Goal: Task Accomplishment & Management: Complete application form

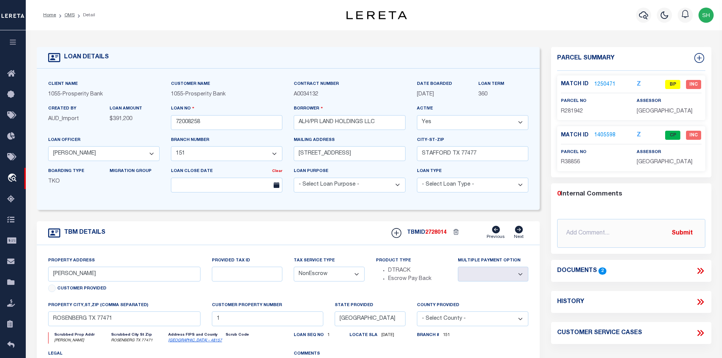
select select "10412"
select select "3898"
select select "NonEscrow"
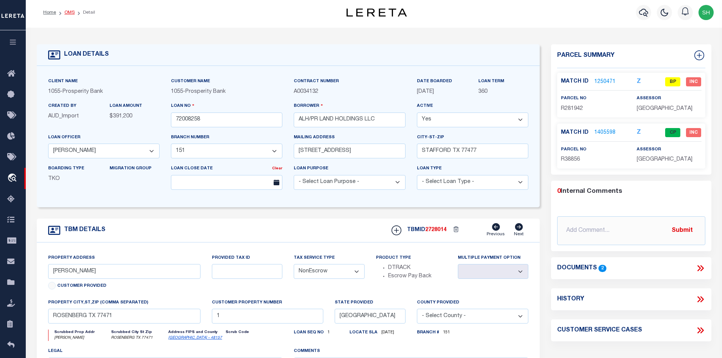
click at [67, 13] on link "OMS" at bounding box center [69, 12] width 10 height 5
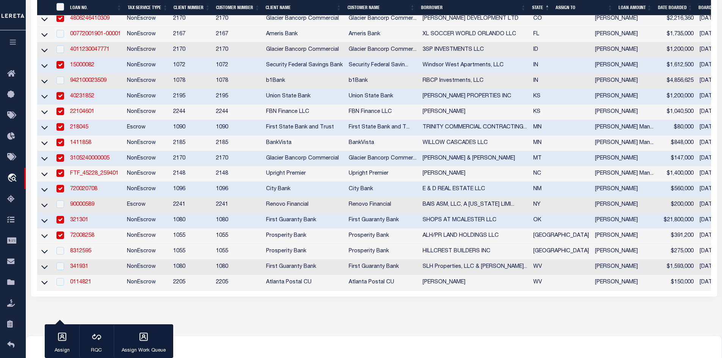
scroll to position [329, 0]
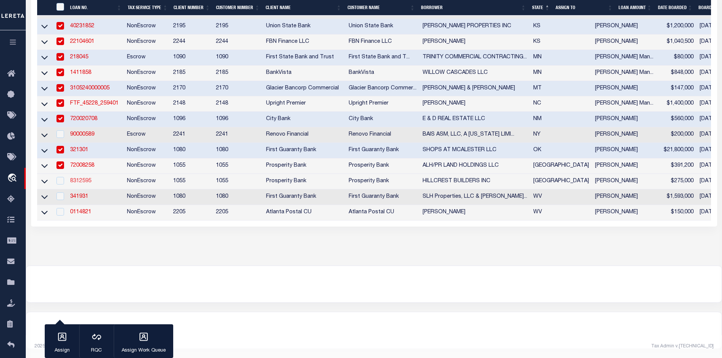
click at [80, 179] on link "8312595" at bounding box center [80, 181] width 21 height 5
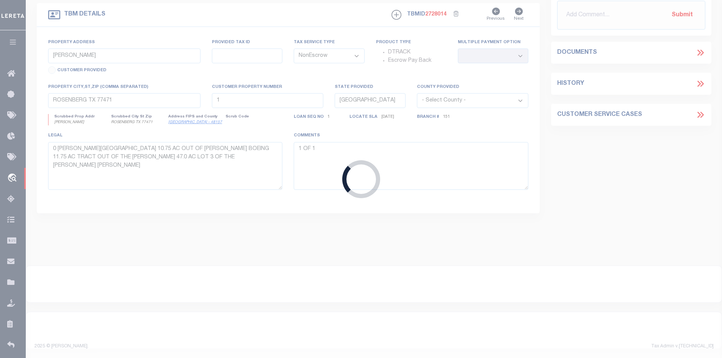
type input "8312595"
type input "HILLCREST BUILDERS INC"
select select "10637"
select select "4017"
type input "[STREET_ADDRESS][PERSON_NAME]"
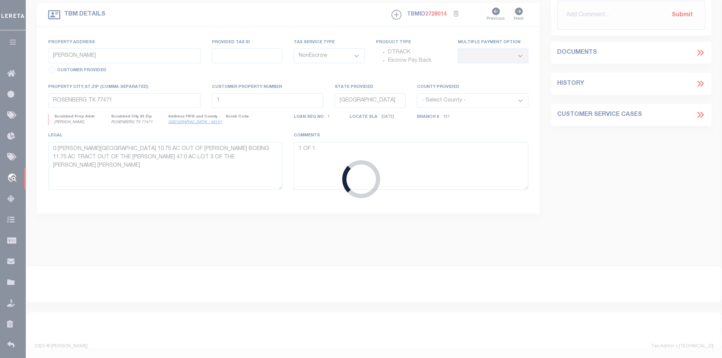
type input "[GEOGRAPHIC_DATA] TX 77055"
select select
type input "[STREET_ADDRESS]"
type input "0861710000009"
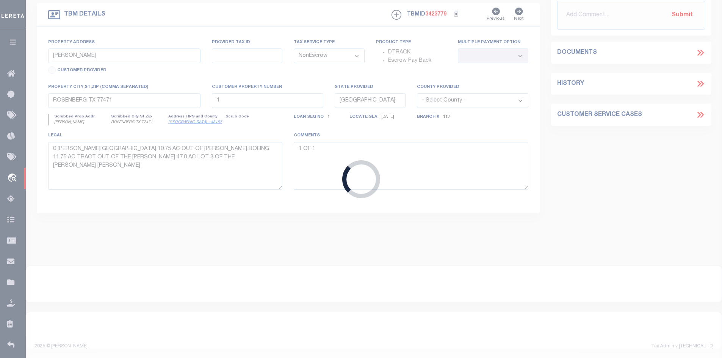
select select
type input "[GEOGRAPHIC_DATA]"
type textarea "[STREET_ADDRESS][PERSON_NAME]"
select select "10637"
select select "4017"
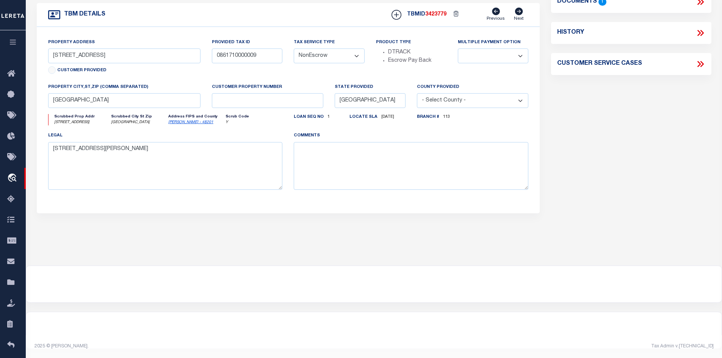
scroll to position [0, 0]
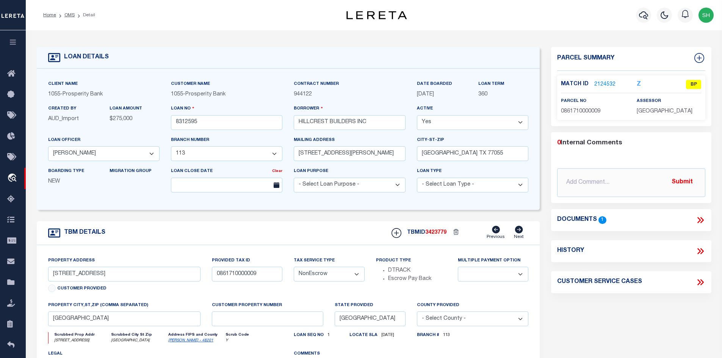
click at [606, 81] on link "2124532" at bounding box center [604, 85] width 21 height 8
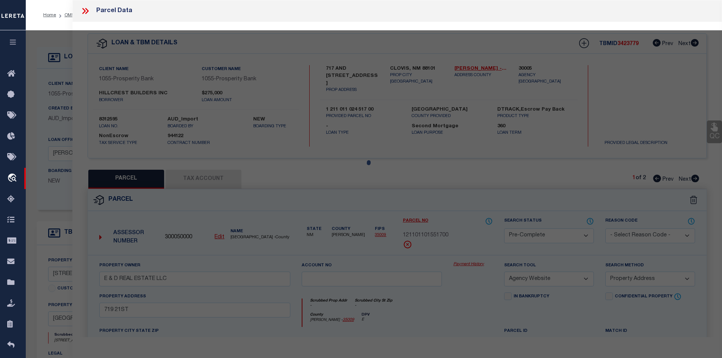
select select "AS"
select select
checkbox input "false"
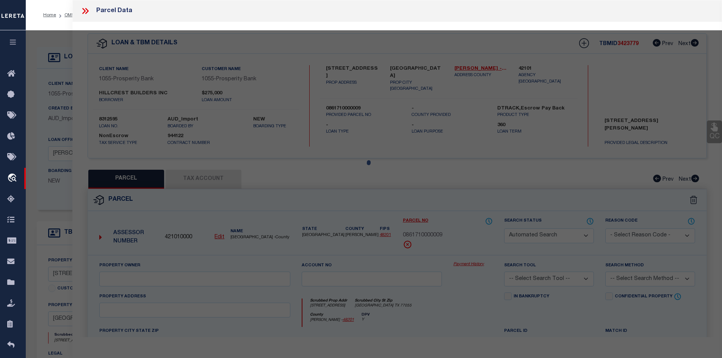
select select "BP"
type input "[PERSON_NAME]"
select select "AGW"
select select
type input "[STREET_ADDRESS]"
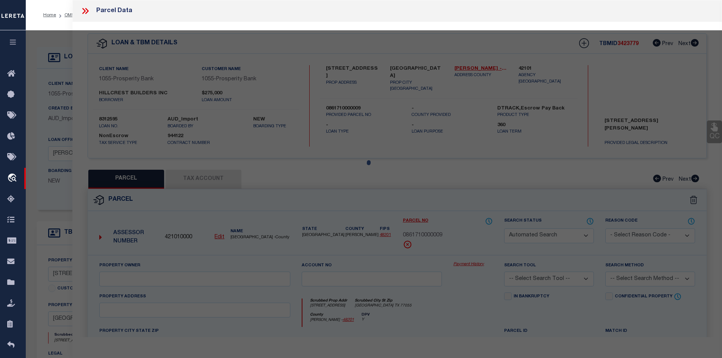
checkbox input "false"
type input "[GEOGRAPHIC_DATA] TX 77055"
type textarea "LT 9 BLK 11 SPRING BRANCH [PERSON_NAME] SEC 2"
type textarea "Per Equi-Tax - These parcels carry State Class Codes that the Spring Branch Man…"
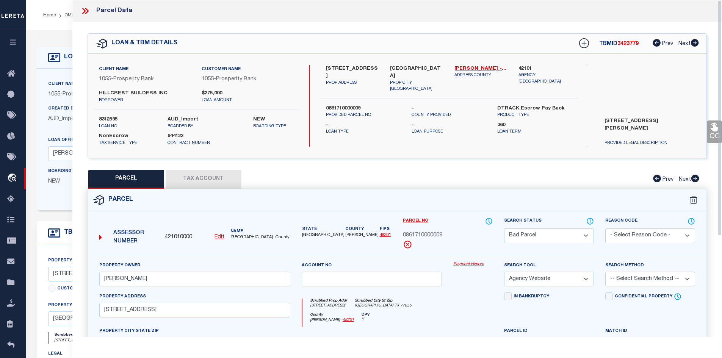
click at [202, 176] on button "Tax Account" at bounding box center [204, 179] width 76 height 19
select select "100"
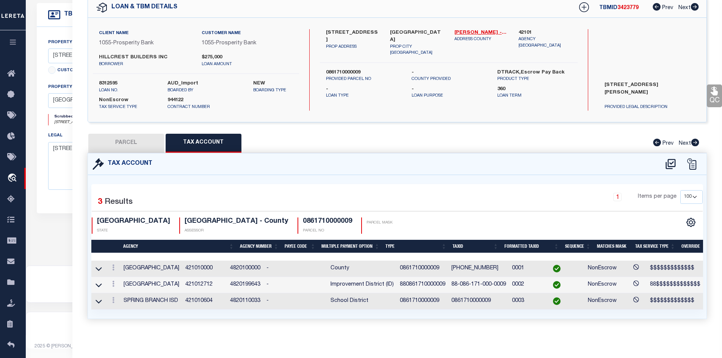
click at [142, 141] on button "PARCEL" at bounding box center [126, 143] width 76 height 19
select select "AS"
select select
checkbox input "false"
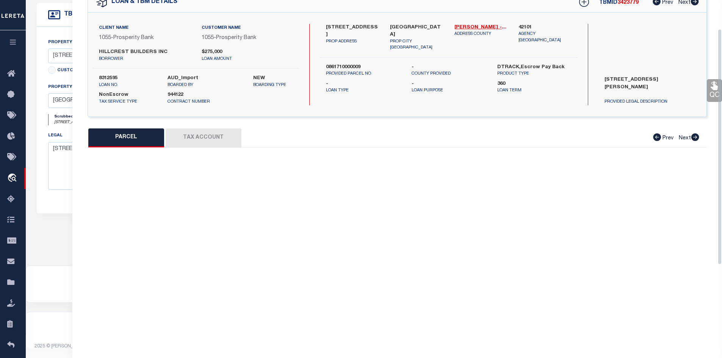
select select "BP"
type input "[PERSON_NAME]"
select select "AGW"
select select
type input "[STREET_ADDRESS]"
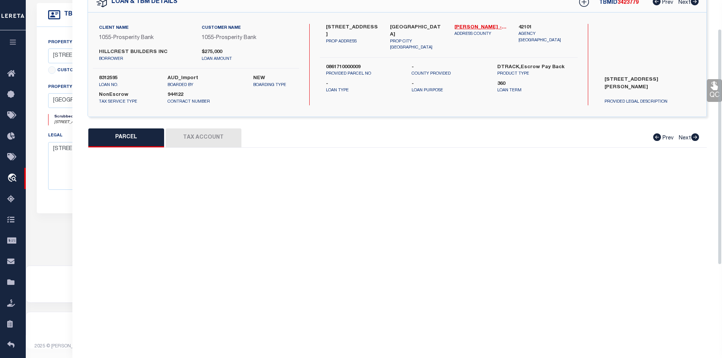
checkbox input "false"
type input "[GEOGRAPHIC_DATA] TX 77055"
type textarea "LT 9 BLK 11 SPRING BRANCH [PERSON_NAME] SEC 2"
type textarea "Per Equi-Tax - These parcels carry State Class Codes that the Spring Branch Man…"
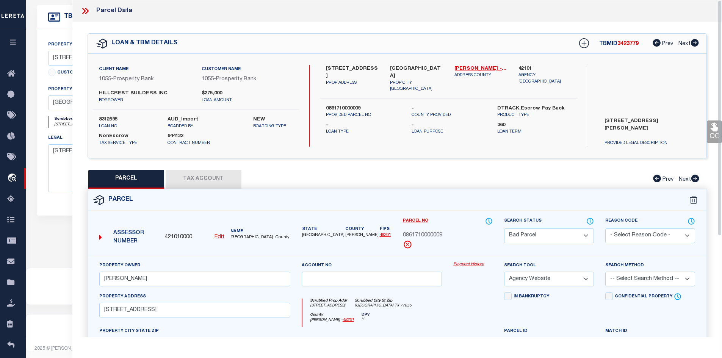
scroll to position [70, 0]
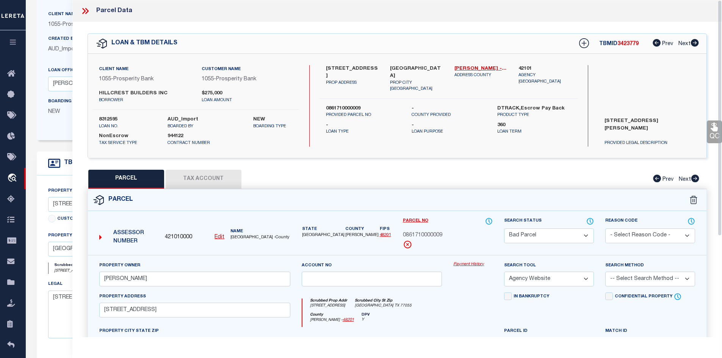
click at [85, 11] on icon at bounding box center [83, 11] width 3 height 6
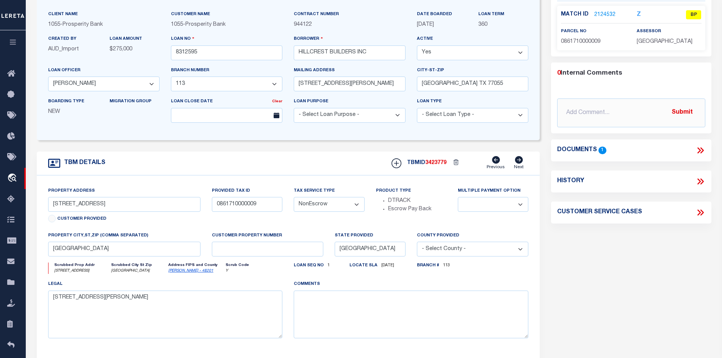
scroll to position [0, 0]
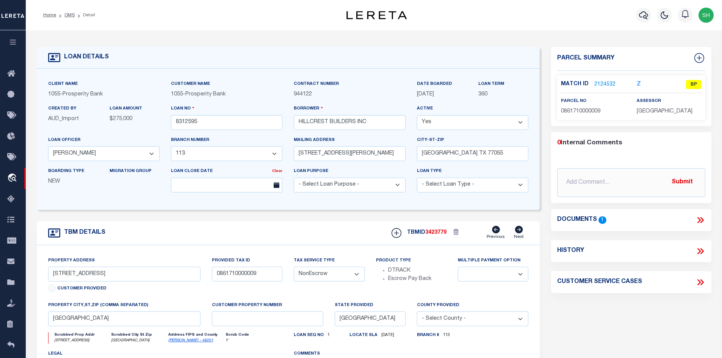
click at [698, 221] on icon at bounding box center [700, 220] width 10 height 10
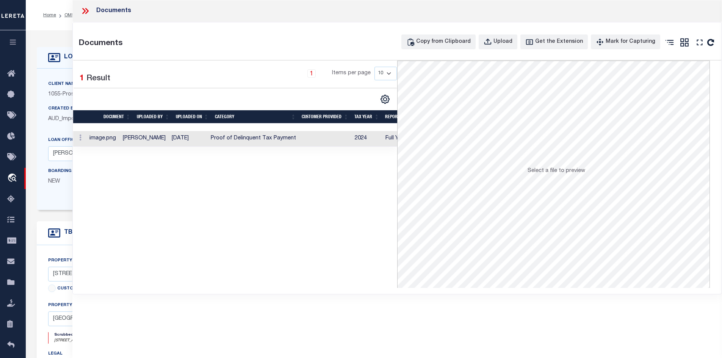
click at [82, 10] on icon at bounding box center [85, 11] width 10 height 10
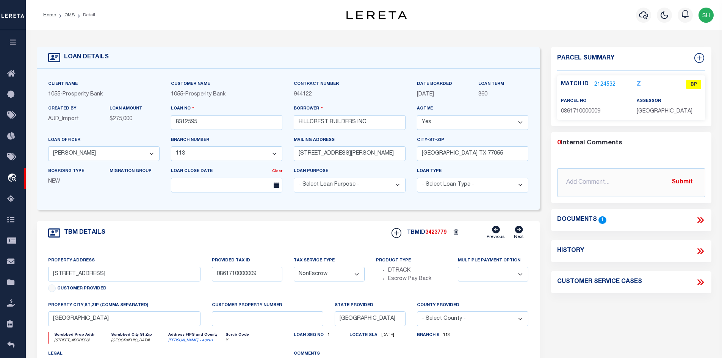
click at [607, 85] on link "2124532" at bounding box center [604, 85] width 21 height 8
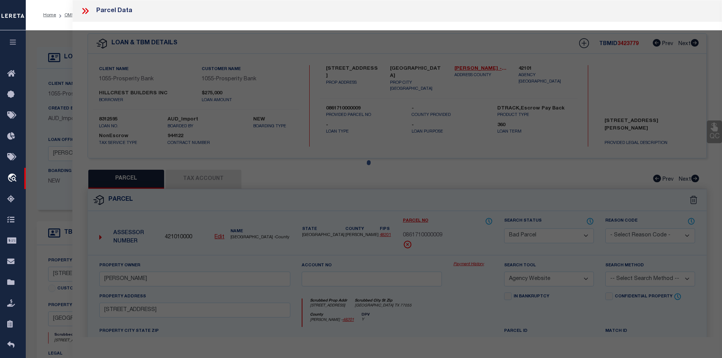
select select "AS"
select select
checkbox input "false"
select select "BP"
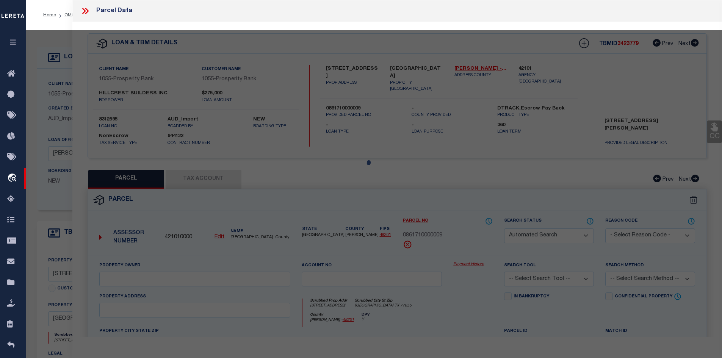
type input "[PERSON_NAME]"
select select "AGW"
select select
type input "[STREET_ADDRESS]"
checkbox input "false"
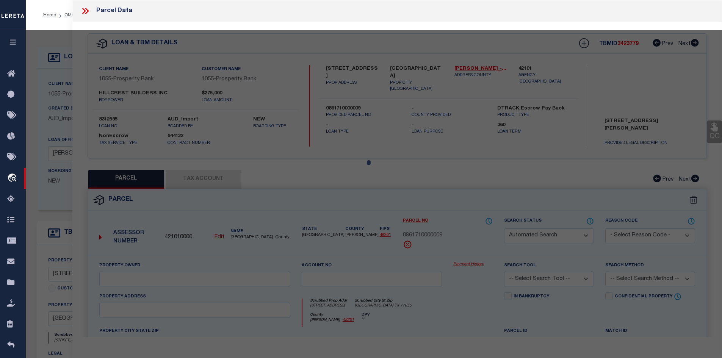
type input "[GEOGRAPHIC_DATA] TX 77055"
type textarea "LT 9 BLK 11 SPRING BRANCH [PERSON_NAME] SEC 2"
type textarea "Per Equi-Tax - These parcels carry State Class Codes that the Spring Branch Man…"
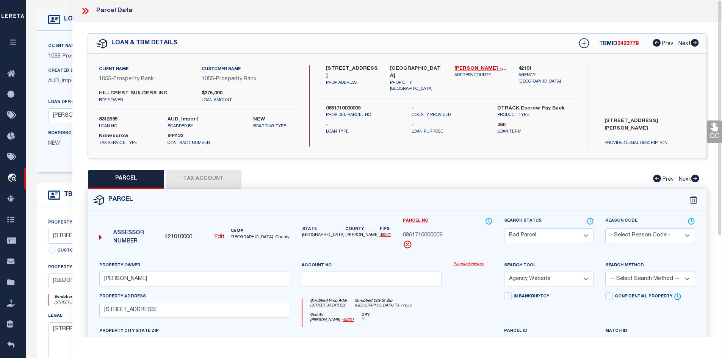
click at [201, 184] on button "Tax Account" at bounding box center [204, 179] width 76 height 19
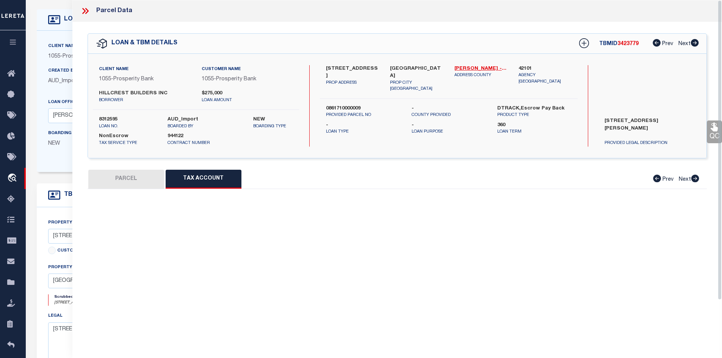
select select "100"
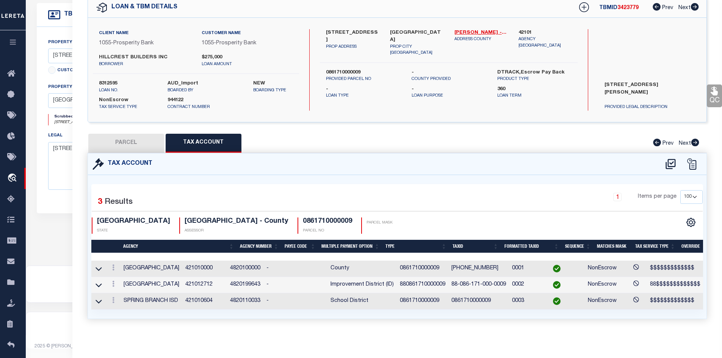
scroll to position [0, 142]
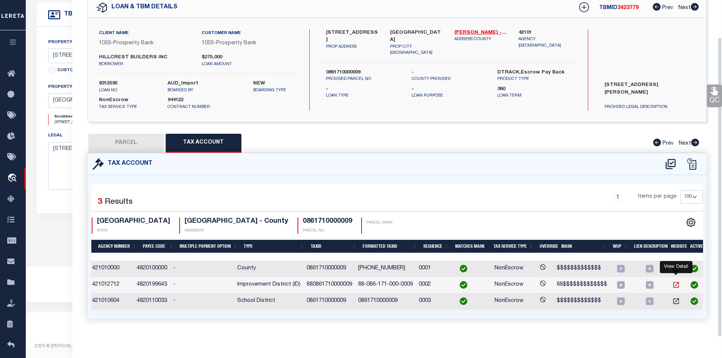
click at [678, 282] on icon "" at bounding box center [676, 285] width 6 height 6
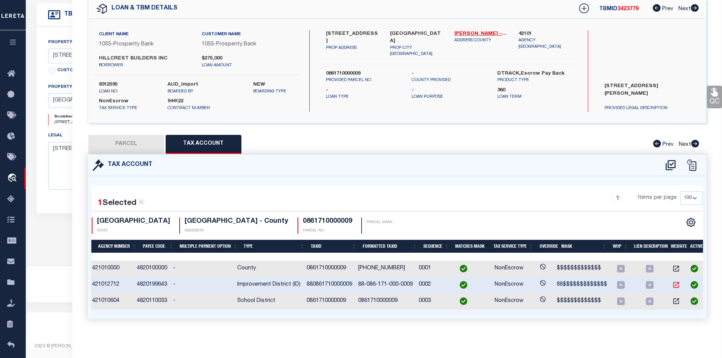
scroll to position [40, 0]
drag, startPoint x: 110, startPoint y: 143, endPoint x: 220, endPoint y: 313, distance: 202.8
click at [110, 143] on button "PARCEL" at bounding box center [126, 144] width 76 height 19
select select "AS"
select select
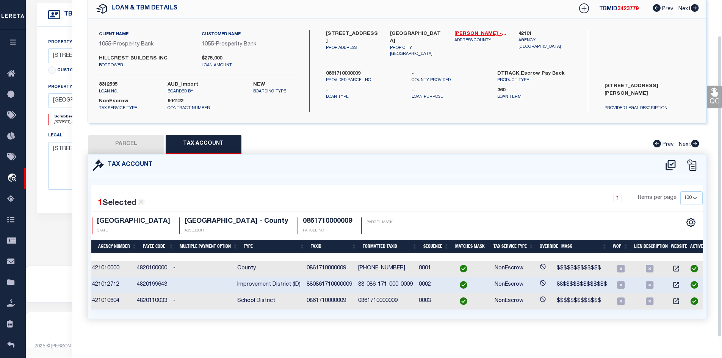
checkbox input "false"
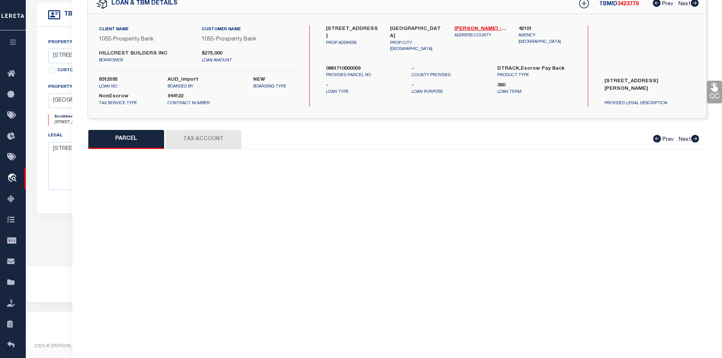
select select "BP"
type input "[PERSON_NAME]"
select select "AGW"
select select
type input "[STREET_ADDRESS]"
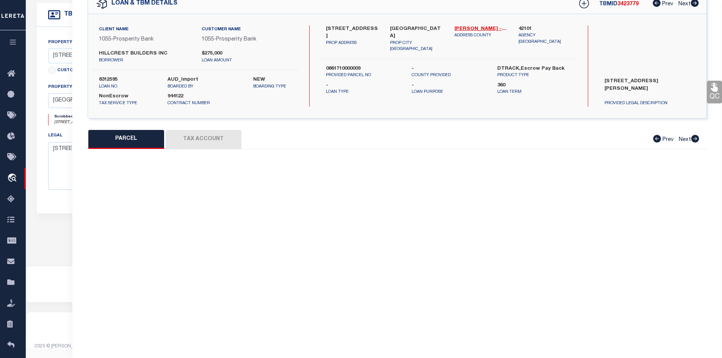
checkbox input "false"
type input "[GEOGRAPHIC_DATA] TX 77055"
type textarea "LT 9 BLK 11 SPRING BRANCH [PERSON_NAME] SEC 2"
type textarea "Per Equi-Tax - These parcels carry State Class Codes that the Spring Branch Man…"
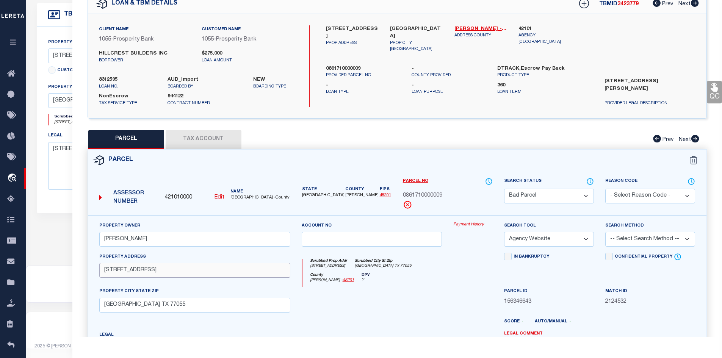
drag, startPoint x: 159, startPoint y: 274, endPoint x: 102, endPoint y: 273, distance: 56.5
click at [102, 273] on input "[STREET_ADDRESS]" at bounding box center [194, 270] width 191 height 15
click at [220, 141] on button "Tax Account" at bounding box center [204, 139] width 76 height 19
select select "100"
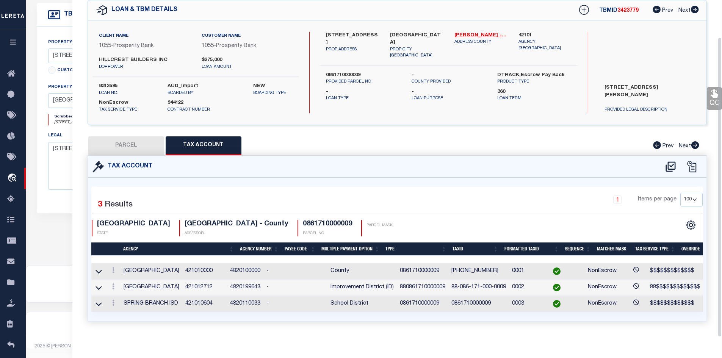
scroll to position [41, 0]
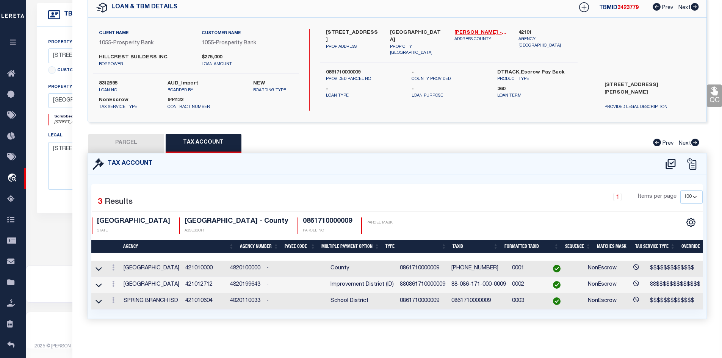
click at [135, 145] on button "PARCEL" at bounding box center [126, 143] width 76 height 19
select select "AS"
select select
checkbox input "false"
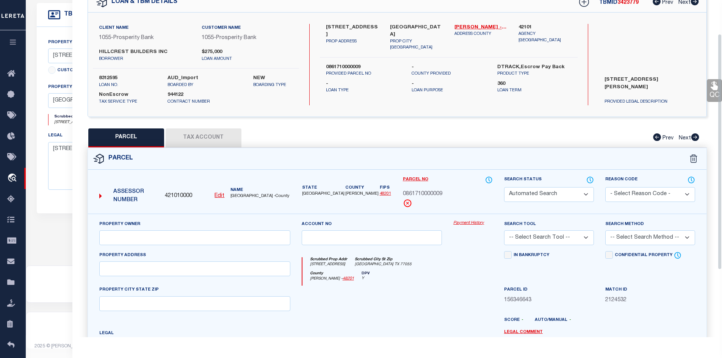
select select "BP"
type input "[PERSON_NAME]"
select select "AGW"
select select
type input "[STREET_ADDRESS]"
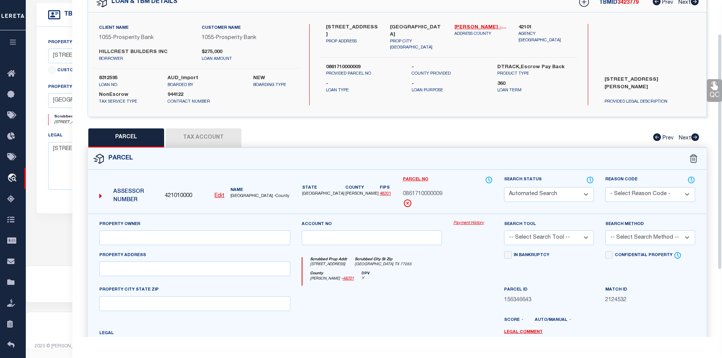
checkbox input "false"
type input "[GEOGRAPHIC_DATA] TX 77055"
type textarea "LT 9 BLK 11 SPRING BRANCH [PERSON_NAME] SEC 2"
type textarea "Per Equi-Tax - These parcels carry State Class Codes that the Spring Branch Man…"
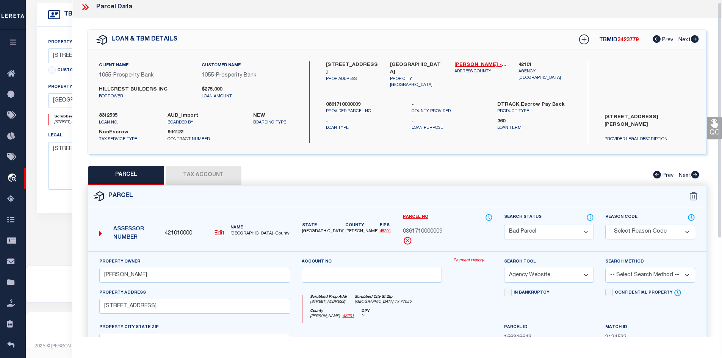
scroll to position [3, 0]
click at [194, 180] on button "Tax Account" at bounding box center [204, 175] width 76 height 19
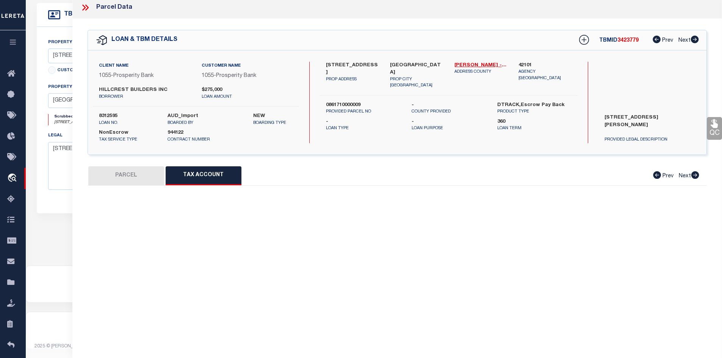
select select "100"
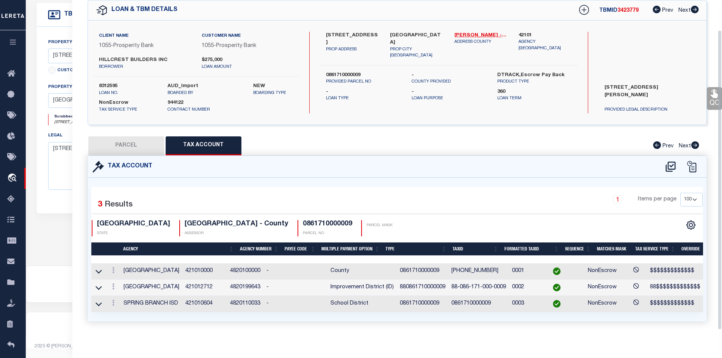
scroll to position [41, 0]
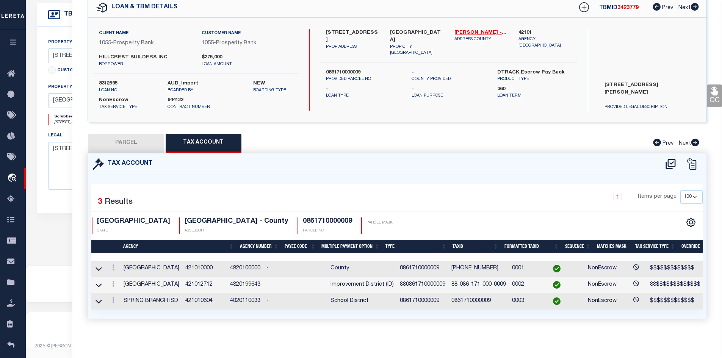
click at [144, 134] on button "PARCEL" at bounding box center [126, 143] width 76 height 19
select select "AS"
select select
checkbox input "false"
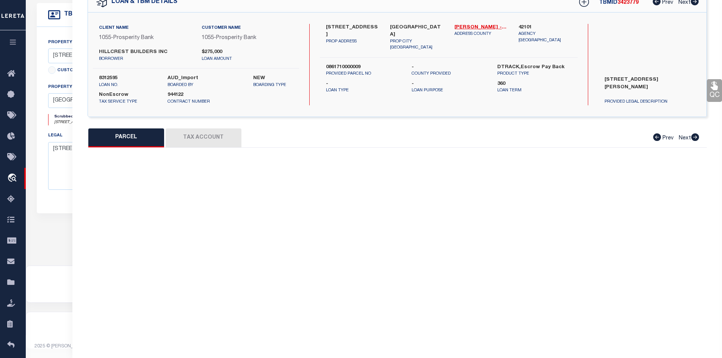
select select "BP"
type input "[PERSON_NAME]"
select select "AGW"
select select
type input "[STREET_ADDRESS]"
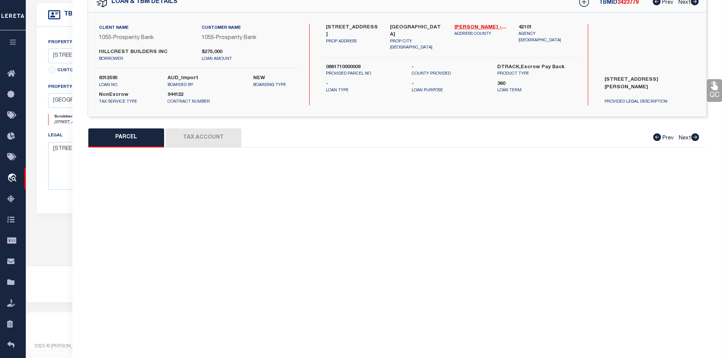
checkbox input "false"
type input "[GEOGRAPHIC_DATA] TX 77055"
type textarea "LT 9 BLK 11 SPRING BRANCH [PERSON_NAME] SEC 2"
type textarea "Per Equi-Tax - These parcels carry State Class Codes that the Spring Branch Man…"
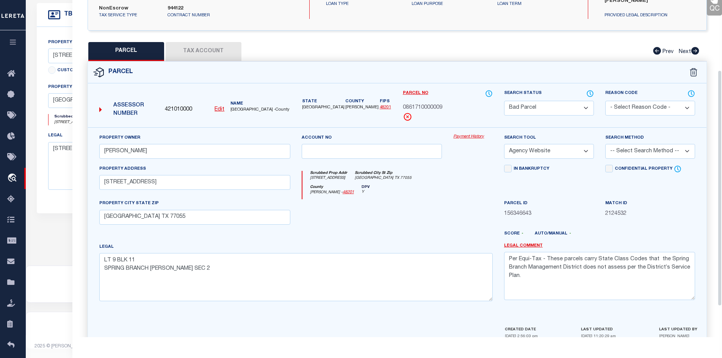
scroll to position [144, 0]
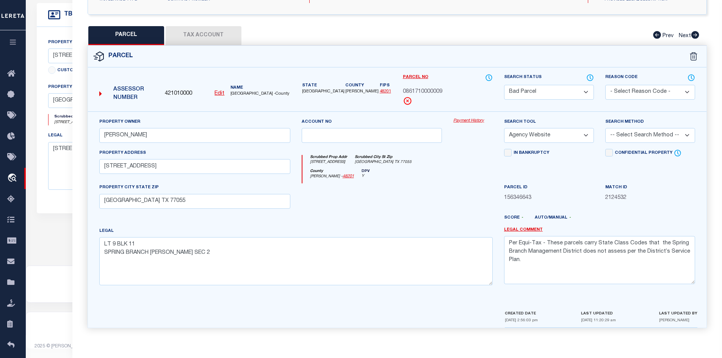
click at [535, 91] on select "Automated Search Bad Parcel Complete Duplicate Parcel High Dollar Reporting In …" at bounding box center [549, 92] width 90 height 15
click at [504, 85] on select "Automated Search Bad Parcel Complete Duplicate Parcel High Dollar Reporting In …" at bounding box center [549, 92] width 90 height 15
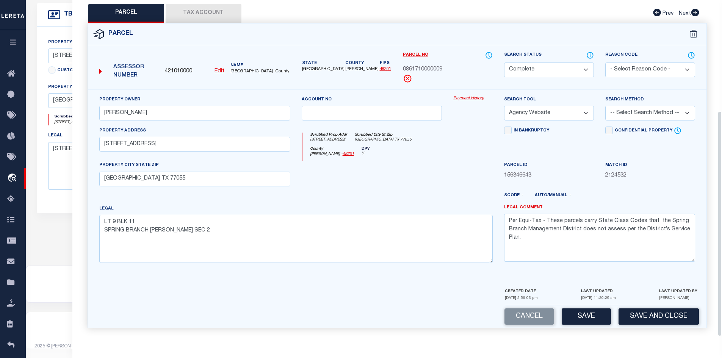
scroll to position [167, 0]
click at [577, 309] on button "Save" at bounding box center [586, 317] width 49 height 16
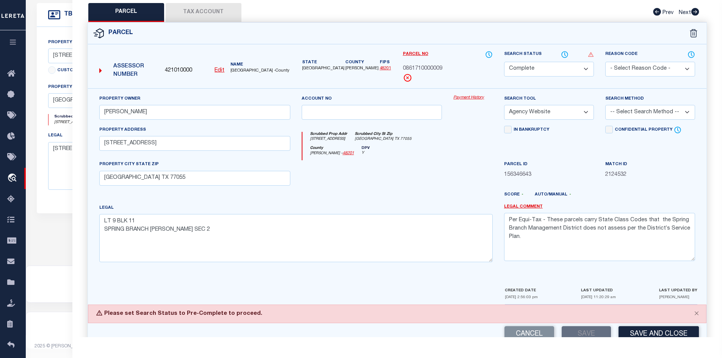
click at [540, 62] on select "Automated Search Bad Parcel Complete Duplicate Parcel High Dollar Reporting In …" at bounding box center [549, 69] width 90 height 15
click at [504, 62] on select "Automated Search Bad Parcel Complete Duplicate Parcel High Dollar Reporting In …" at bounding box center [549, 69] width 90 height 15
click at [454, 190] on div at bounding box center [473, 175] width 51 height 31
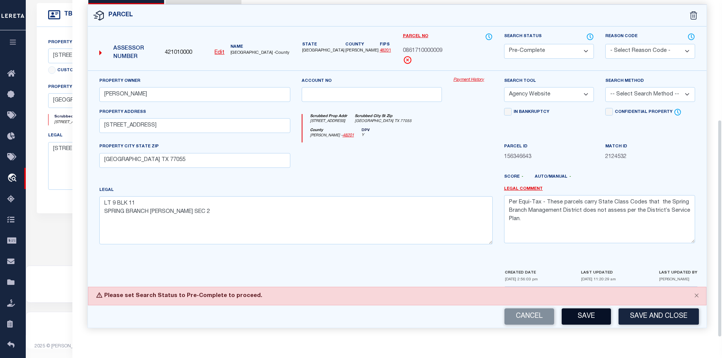
click at [585, 316] on button "Save" at bounding box center [586, 317] width 49 height 16
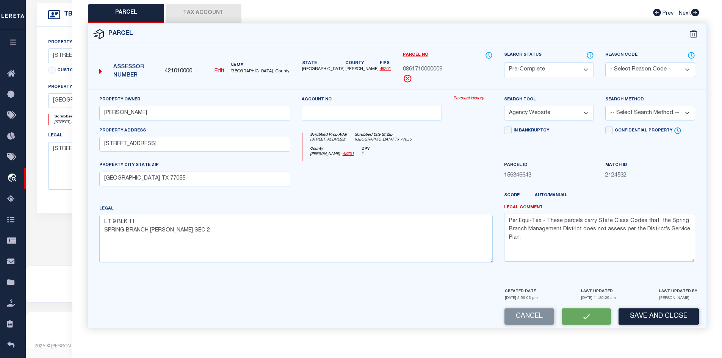
select select "AS"
select select
checkbox input "false"
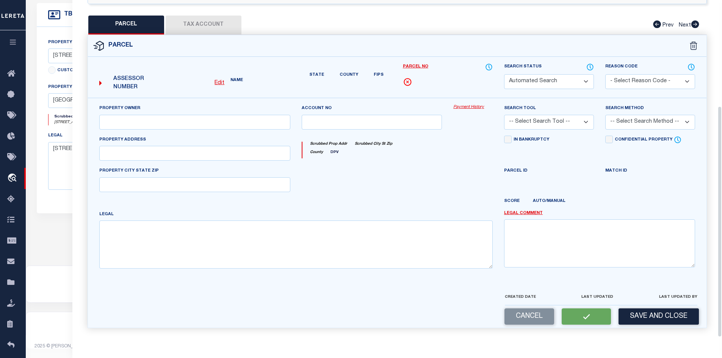
select select "PC"
type input "[PERSON_NAME]"
select select "AGW"
select select
type input "[STREET_ADDRESS]"
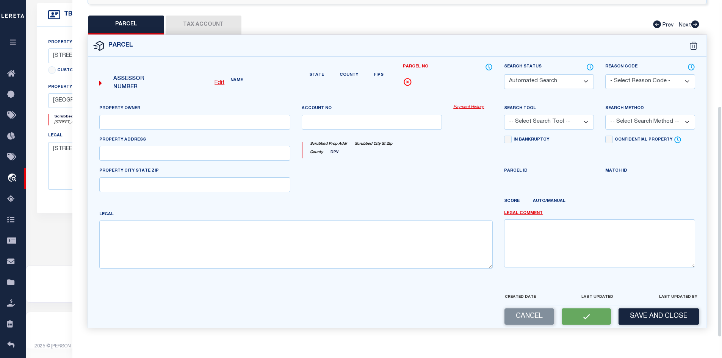
type input "[GEOGRAPHIC_DATA] TX 77055"
type textarea "LT 9 BLK 11 SPRING BRANCH [PERSON_NAME] SEC 2"
type textarea "Per Equi-Tax - These parcels carry State Class Codes that the Spring Branch Man…"
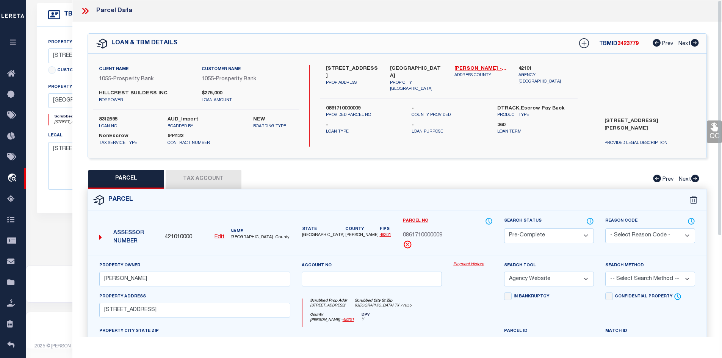
scroll to position [70, 0]
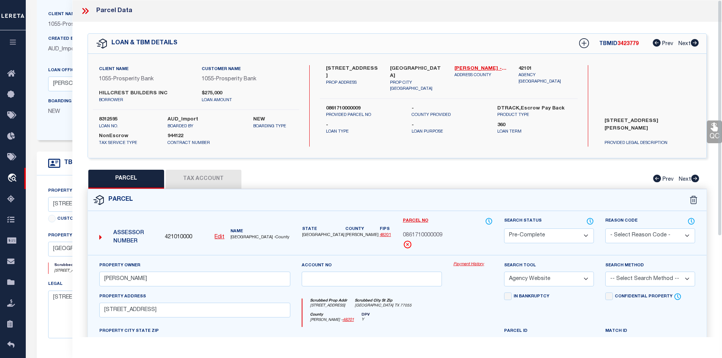
click at [83, 11] on icon at bounding box center [85, 11] width 10 height 10
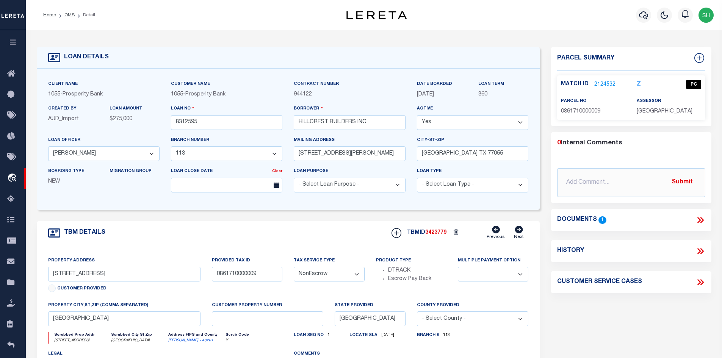
scroll to position [76, 0]
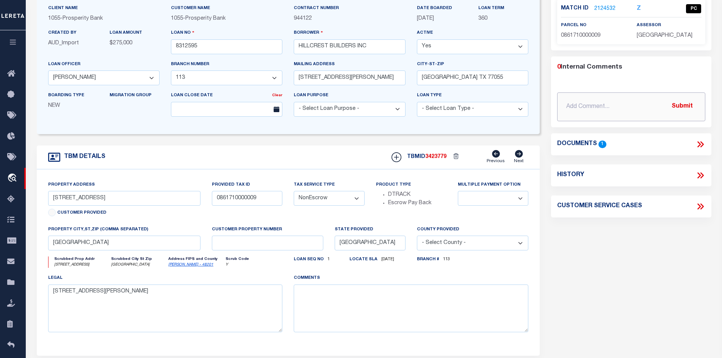
click at [583, 107] on input "text" at bounding box center [631, 106] width 148 height 29
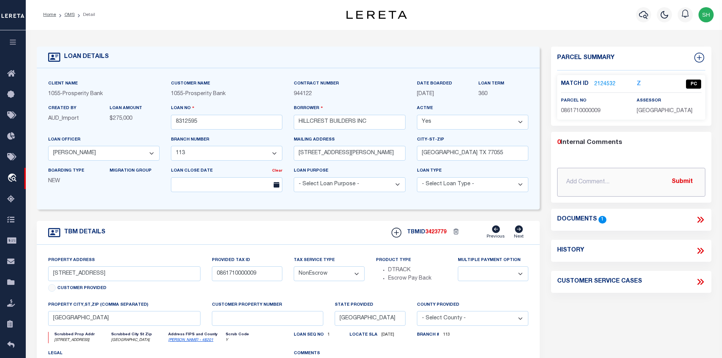
scroll to position [0, 0]
click at [570, 180] on input "text" at bounding box center [631, 182] width 148 height 29
type input "verified parcels, and legal."
click at [685, 181] on button "Submit" at bounding box center [682, 183] width 31 height 16
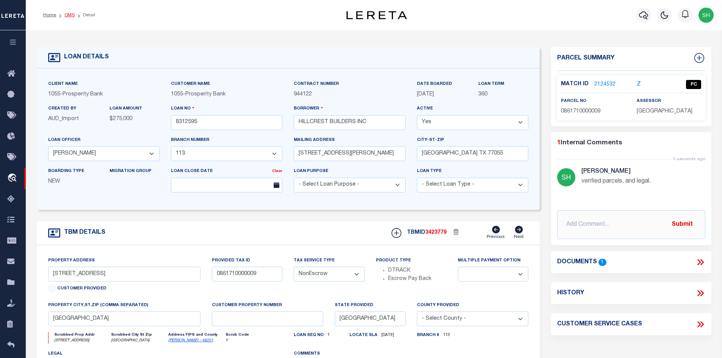
click at [69, 14] on link "OMS" at bounding box center [69, 15] width 10 height 5
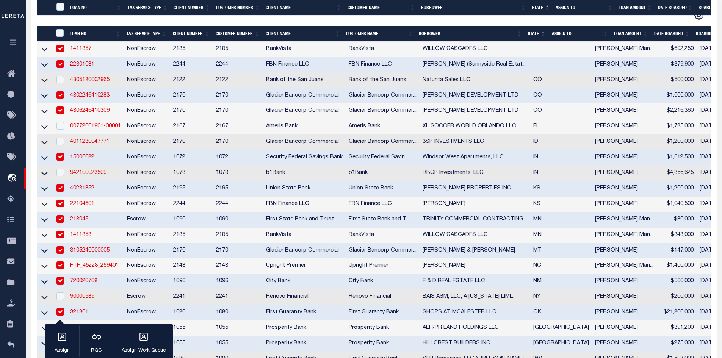
scroll to position [303, 0]
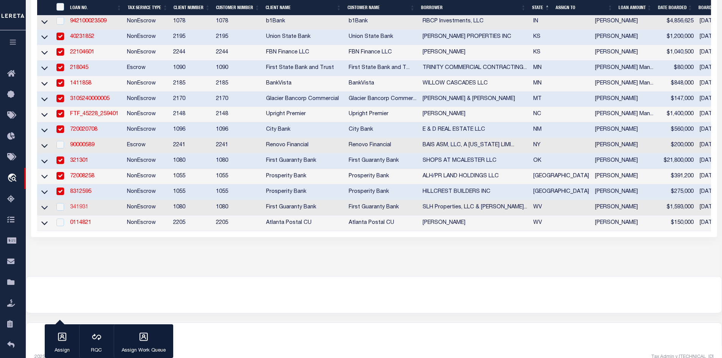
click at [78, 210] on link "341931" at bounding box center [79, 207] width 18 height 5
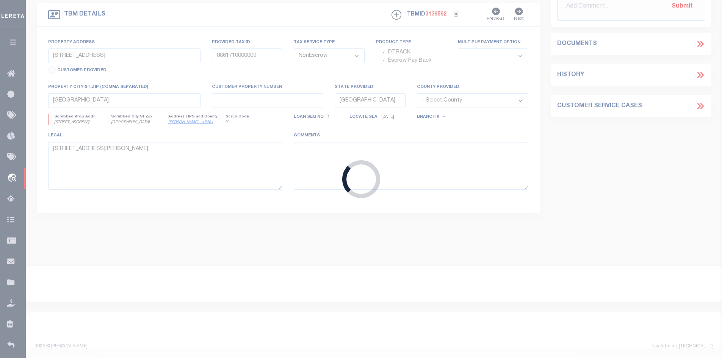
type input "341931"
type input "SLH Properties, LLC & [PERSON_NAME]"
select select
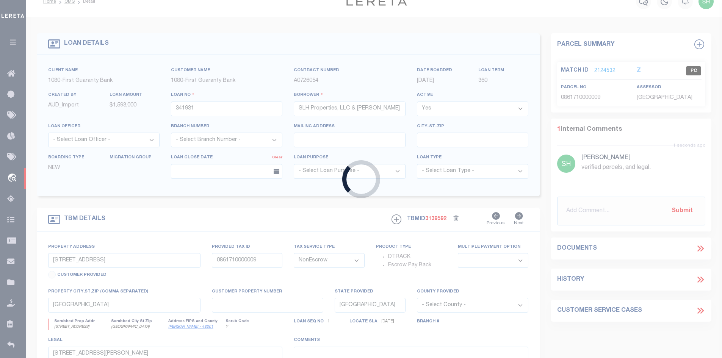
type input "23,25,27 & 29 MACCORKLE AVE AND [STREET_ADDRESS]"
type input "[PHONE_NUMBER]"
type input "ST ALBANS WV 25177"
type input "260446193"
type input "WV"
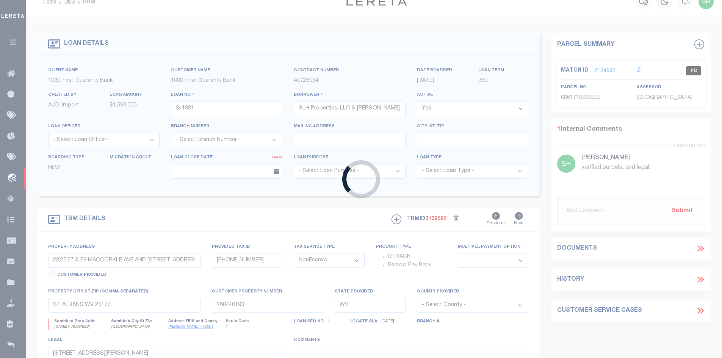
select select
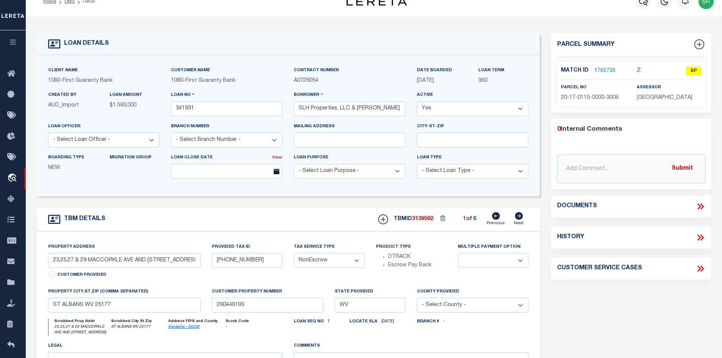
scroll to position [0, 0]
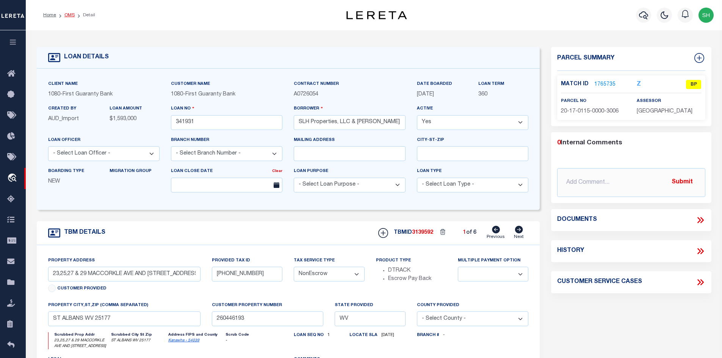
click at [67, 13] on link "OMS" at bounding box center [69, 15] width 10 height 5
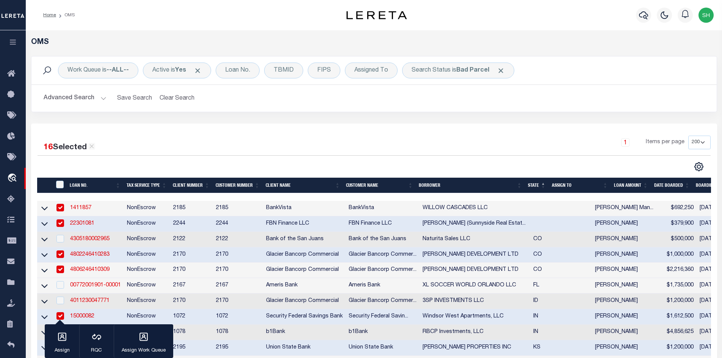
click at [354, 118] on div "Work Queue is --ALL-- Active is Yes Loan No. TBMID FIPS Assigned To Search Stat…" at bounding box center [373, 89] width 697 height 67
click at [273, 114] on div "Work Queue is --ALL-- Active is Yes Loan No. TBMID FIPS Assigned To Search Stat…" at bounding box center [373, 89] width 697 height 67
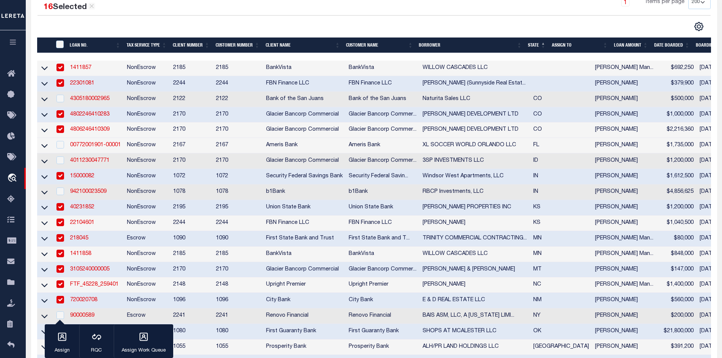
scroll to position [114, 0]
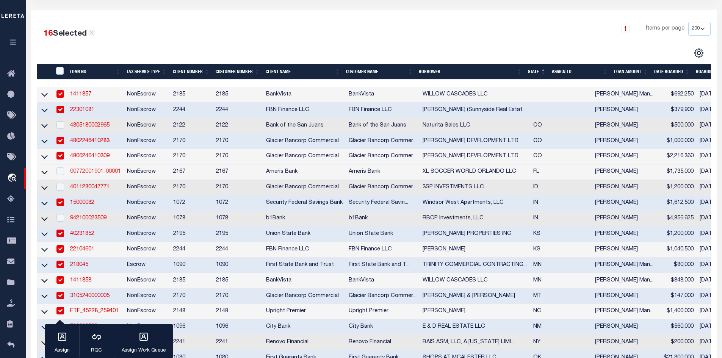
click at [106, 174] on link "00772001901-00001" at bounding box center [95, 171] width 51 height 5
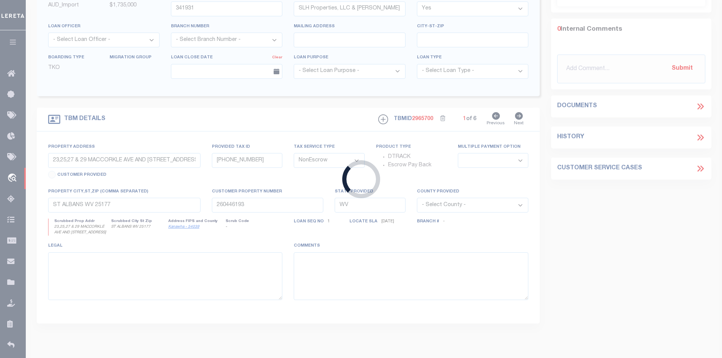
type input "00772001901-00001"
type input "XL SOCCER WORLD ORLANDO LLC"
select select
type input "[STREET_ADDRESS]"
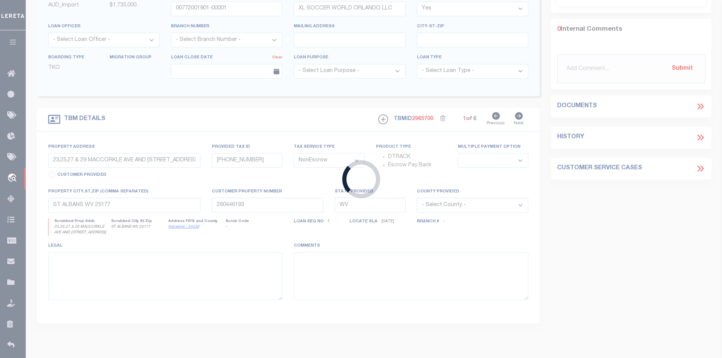
select select
type input "Orlando FL 32804"
type input "[GEOGRAPHIC_DATA][US_STATE]"
type input "FL"
select select
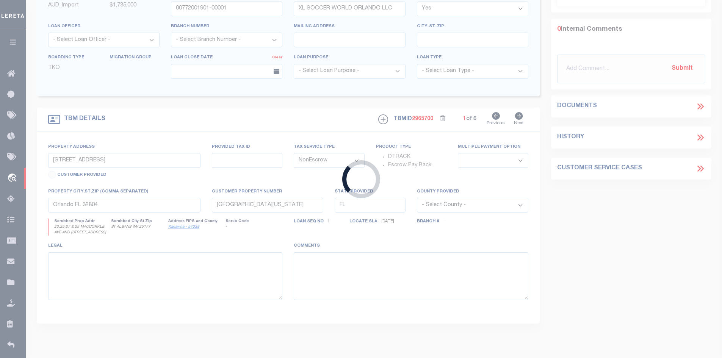
type textarea "; COMMERCIAL RE (1ST) [STREET_ADDRESS]"
type textarea "Liability Limited to the Situs or Suggested Parcel Provided"
select select "10893"
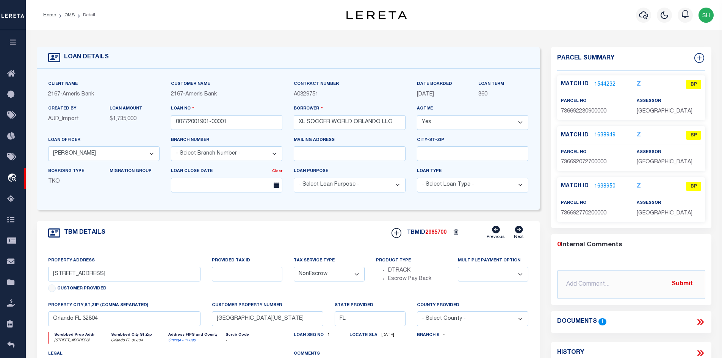
click at [597, 83] on link "1544232" at bounding box center [604, 85] width 21 height 8
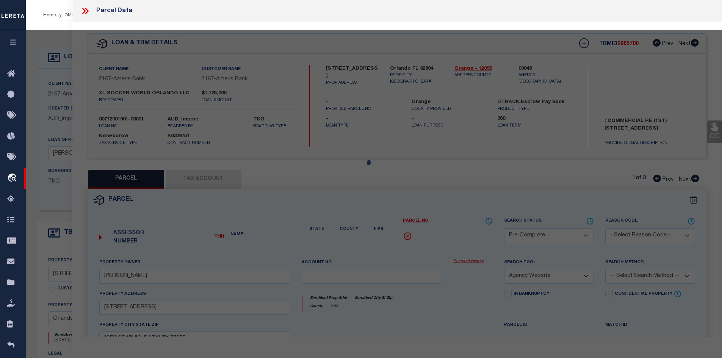
select select "AS"
select select
checkbox input "false"
select select "BP"
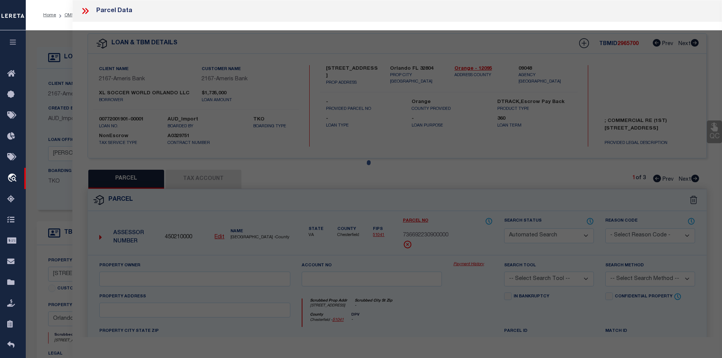
type input "XL SOCCER WORLD ORLANDO LLC"
select select
type input "[STREET_ADDRESS]"
checkbox input "false"
type input "MIDLOTHIAN VA 23112"
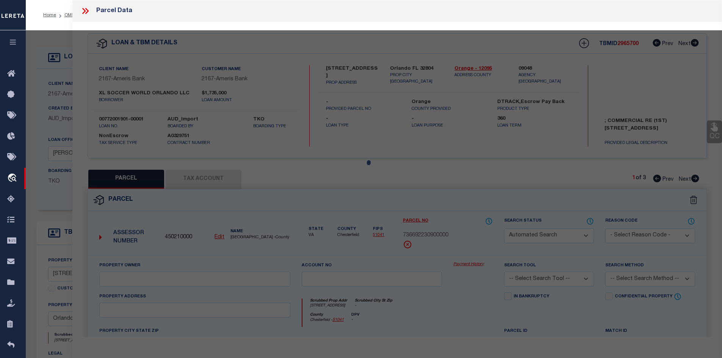
type textarea "[GEOGRAPHIC_DATA] PARCEL A"
type textarea "Inactive Parcel"
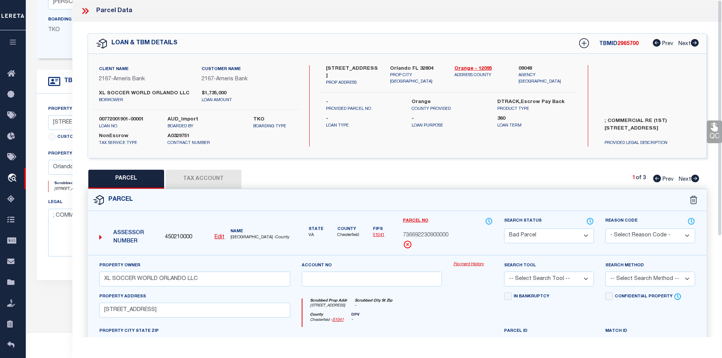
scroll to position [38, 0]
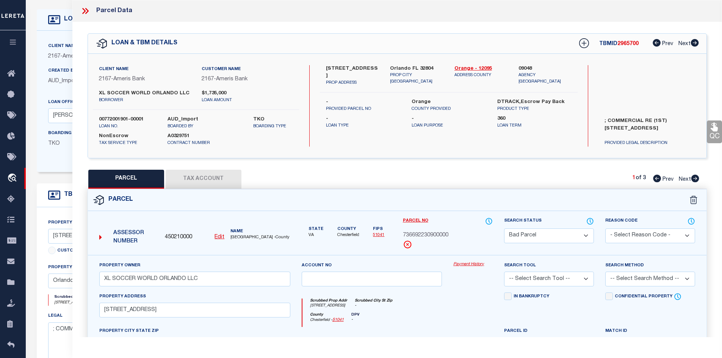
click at [86, 5] on div "Parcel Data" at bounding box center [397, 11] width 650 height 22
click at [85, 9] on icon at bounding box center [85, 11] width 10 height 10
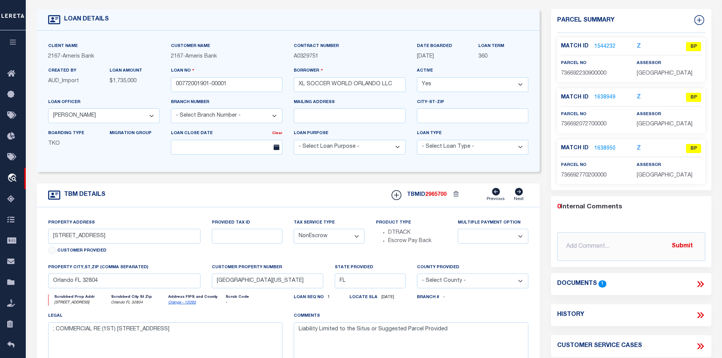
scroll to position [190, 0]
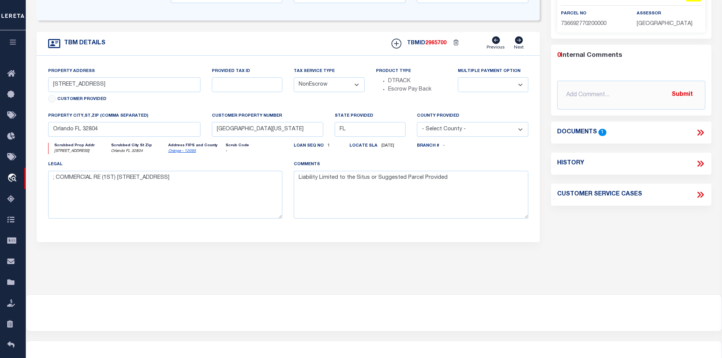
click at [701, 138] on icon at bounding box center [700, 133] width 10 height 10
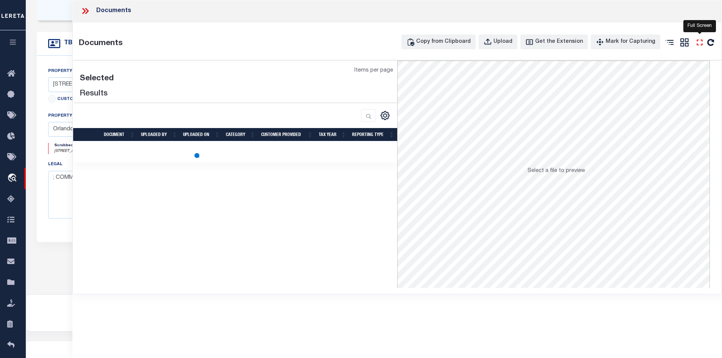
click at [700, 42] on icon "" at bounding box center [700, 43] width 10 height 10
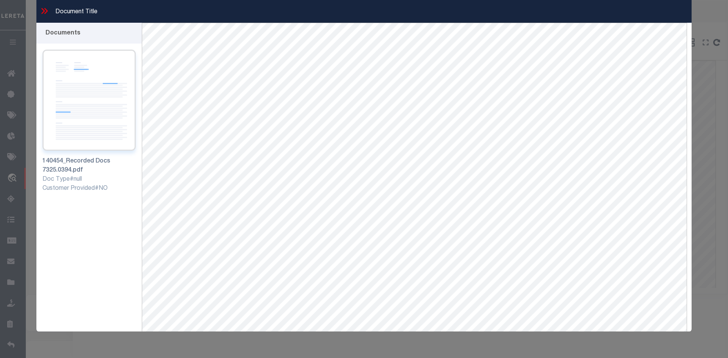
click at [77, 110] on img at bounding box center [88, 100] width 93 height 101
click at [43, 8] on icon at bounding box center [44, 11] width 10 height 10
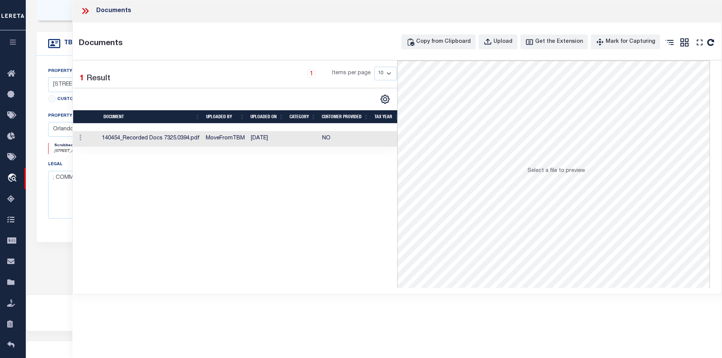
click at [83, 10] on icon at bounding box center [85, 11] width 10 height 10
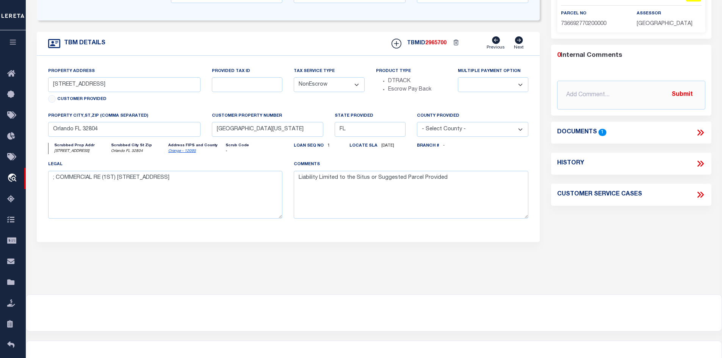
scroll to position [76, 0]
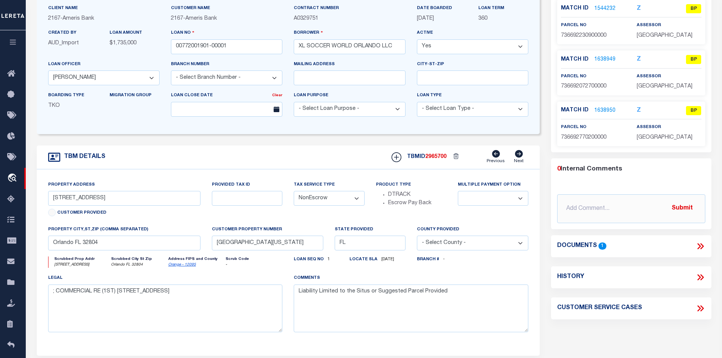
click at [600, 115] on link "1638950" at bounding box center [604, 111] width 21 height 8
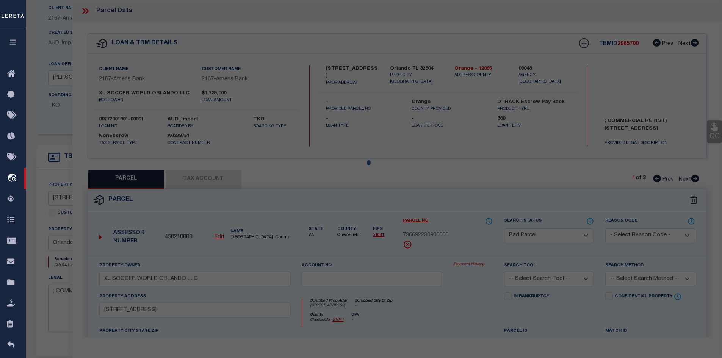
select select "AS"
checkbox input "false"
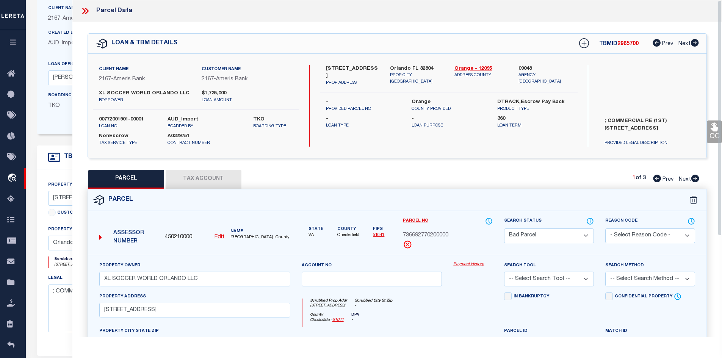
click at [85, 7] on icon at bounding box center [85, 11] width 10 height 10
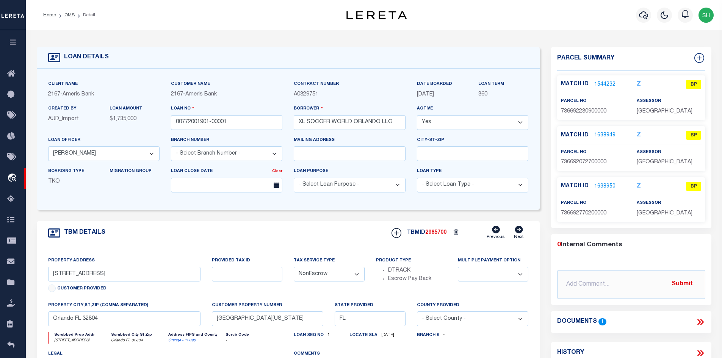
scroll to position [152, 0]
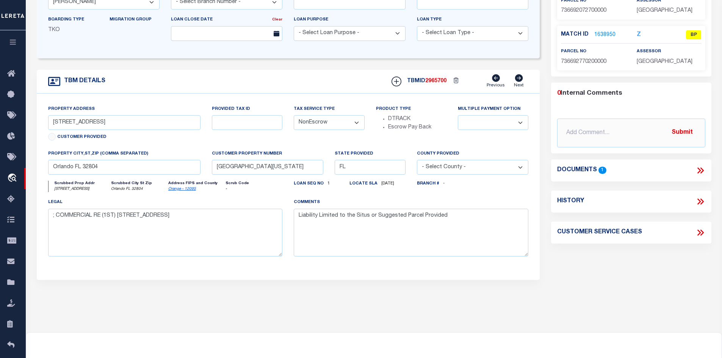
click at [702, 175] on icon at bounding box center [700, 171] width 10 height 10
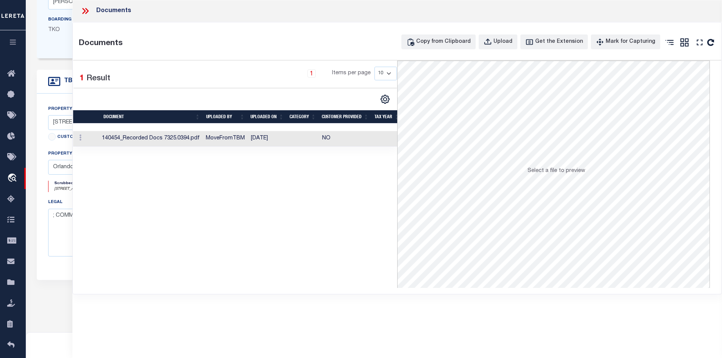
click at [297, 138] on td at bounding box center [303, 139] width 32 height 16
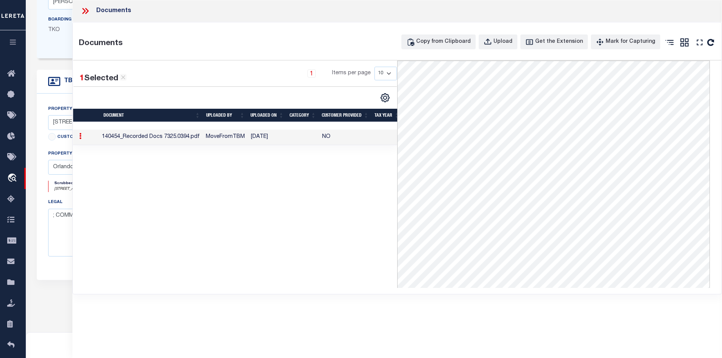
click at [83, 13] on icon at bounding box center [83, 11] width 3 height 6
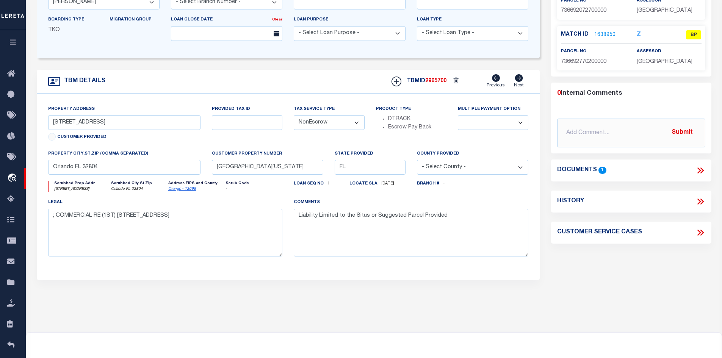
scroll to position [38, 0]
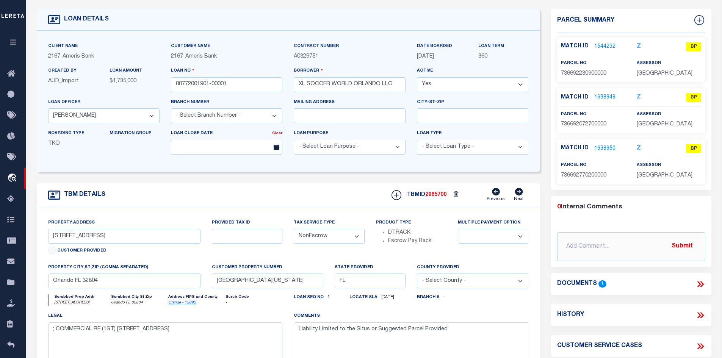
click at [534, 204] on div "TBM DETAILS TBMID 2965700 Previous Next" at bounding box center [288, 195] width 503 height 24
click at [702, 289] on icon at bounding box center [700, 284] width 10 height 10
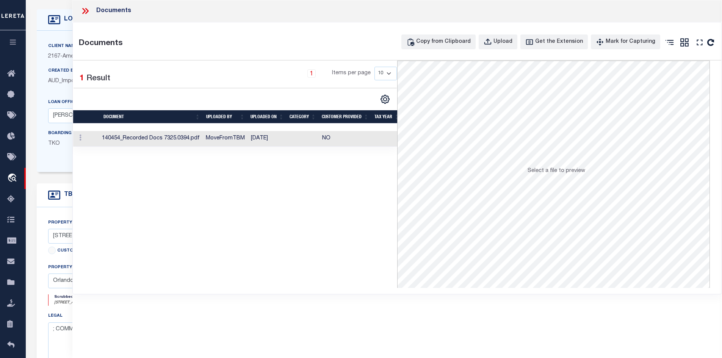
click at [196, 137] on td "140454_Recorded Docs 7325.0394.pdf" at bounding box center [151, 139] width 104 height 16
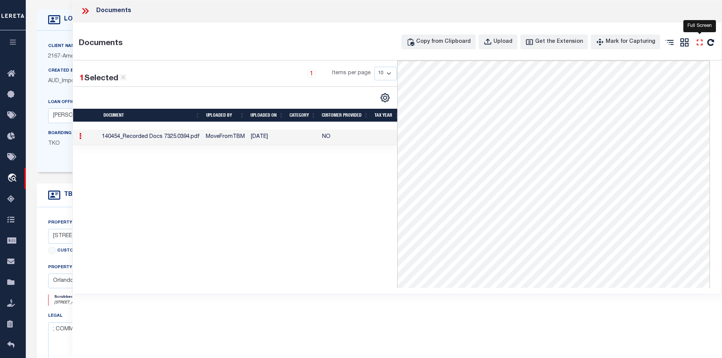
click at [698, 43] on icon "" at bounding box center [700, 43] width 10 height 10
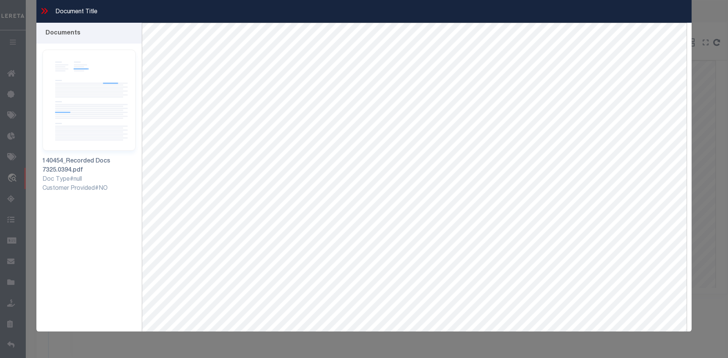
click at [47, 11] on icon at bounding box center [45, 11] width 3 height 6
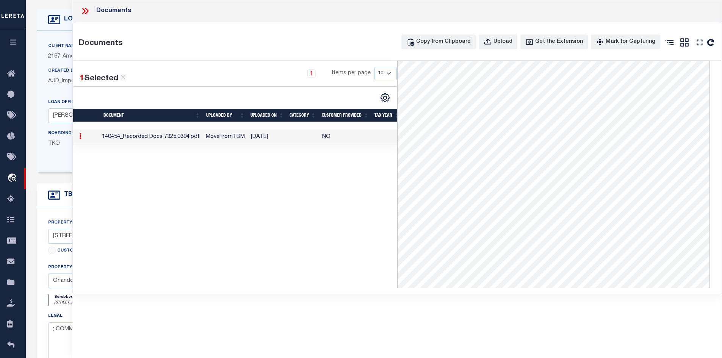
click at [83, 13] on icon at bounding box center [83, 11] width 3 height 6
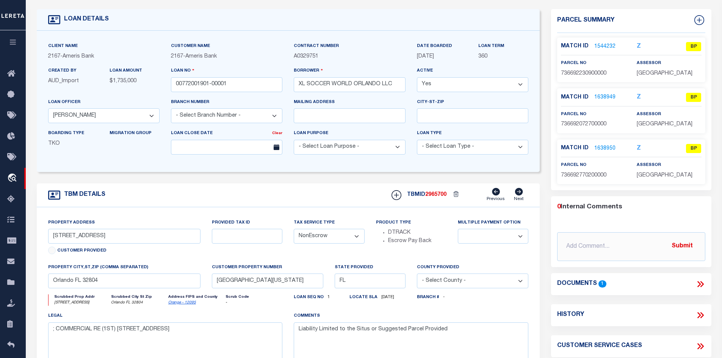
click at [598, 153] on link "1638950" at bounding box center [604, 149] width 21 height 8
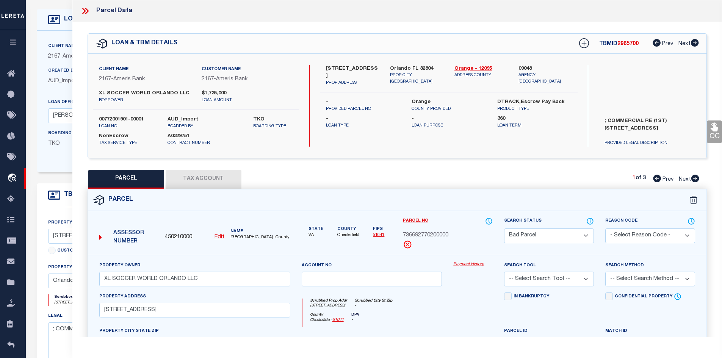
click at [86, 12] on icon at bounding box center [85, 11] width 10 height 10
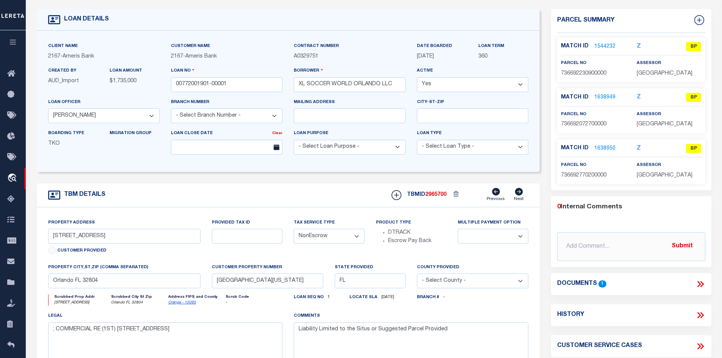
click at [697, 289] on icon at bounding box center [700, 284] width 10 height 10
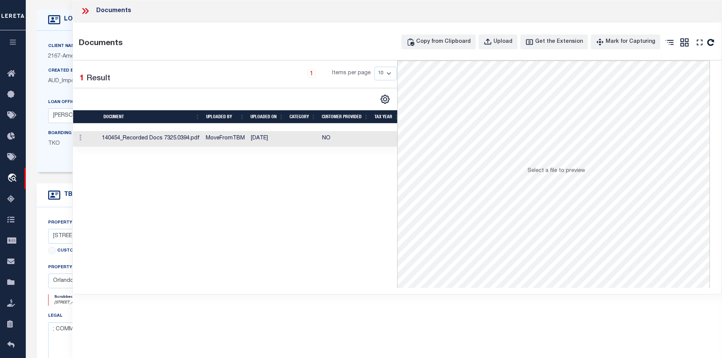
click at [232, 138] on td "MoveFromTBM" at bounding box center [225, 139] width 45 height 16
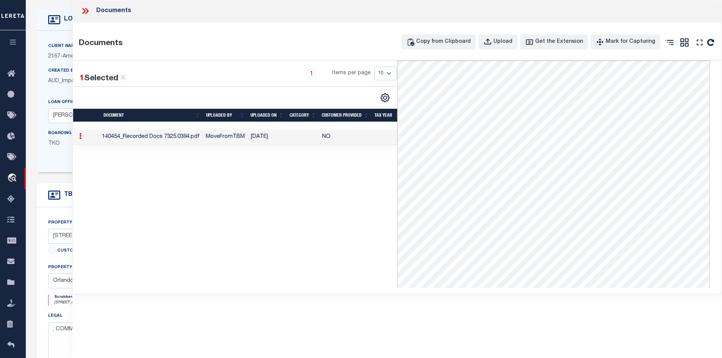
click at [88, 9] on icon at bounding box center [85, 11] width 10 height 10
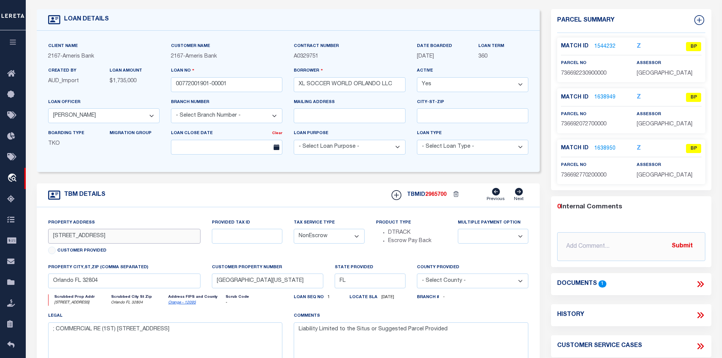
drag, startPoint x: 114, startPoint y: 237, endPoint x: 47, endPoint y: 239, distance: 67.1
click at [47, 239] on div "Property Address [STREET_ADDRESS] Customer Provided" at bounding box center [124, 241] width 164 height 45
drag, startPoint x: 600, startPoint y: 187, endPoint x: 559, endPoint y: 193, distance: 40.9
click at [559, 180] on div "parcel no 736692770200000" at bounding box center [593, 170] width 76 height 19
click at [703, 289] on icon at bounding box center [700, 284] width 10 height 10
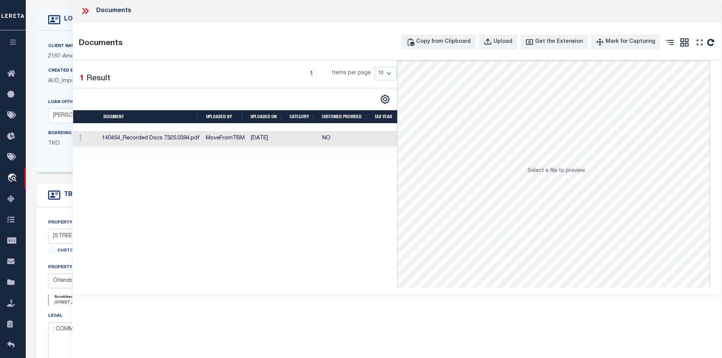
click at [176, 139] on td "140454_Recorded Docs 7325.0394.pdf" at bounding box center [151, 139] width 104 height 16
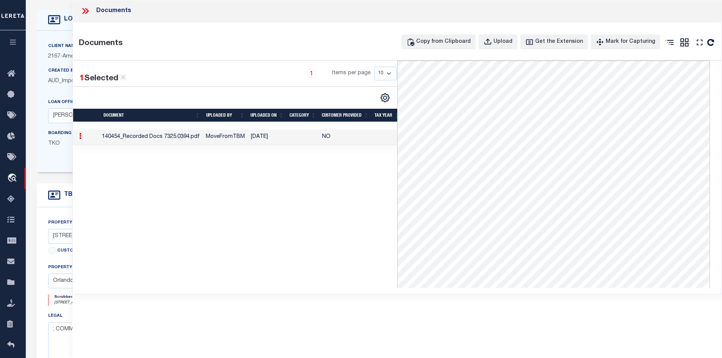
click at [85, 10] on icon at bounding box center [85, 11] width 10 height 10
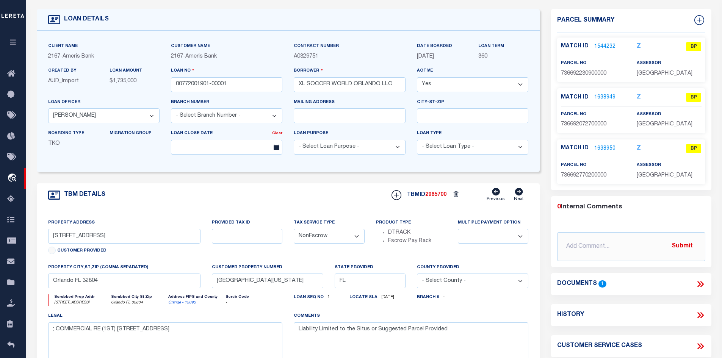
scroll to position [0, 0]
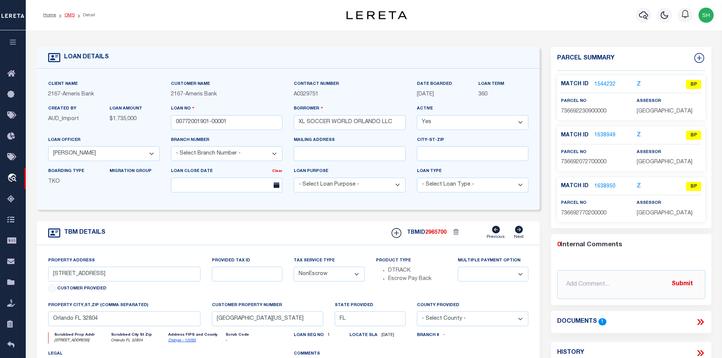
click at [71, 16] on link "OMS" at bounding box center [69, 15] width 10 height 5
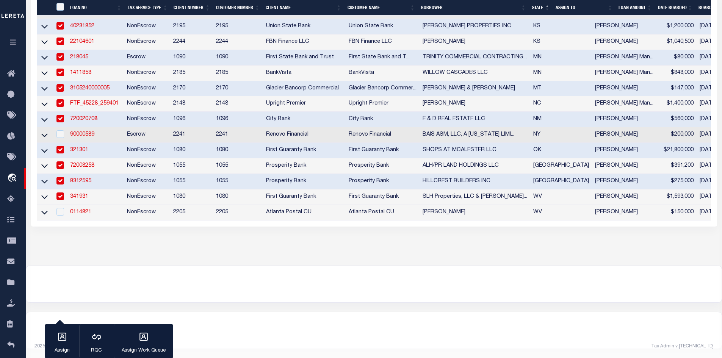
scroll to position [321, 0]
click at [83, 215] on link "0114821" at bounding box center [80, 212] width 21 height 5
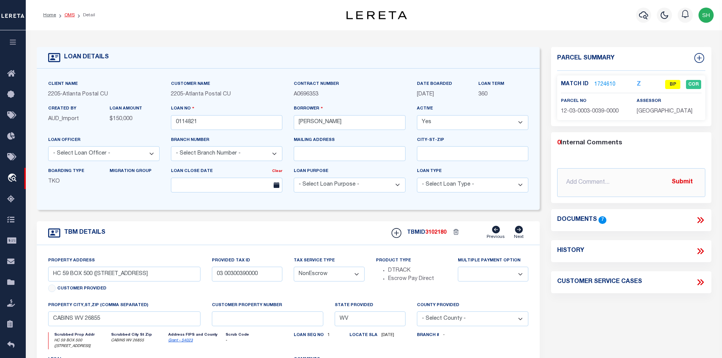
click at [67, 16] on link "OMS" at bounding box center [69, 15] width 10 height 5
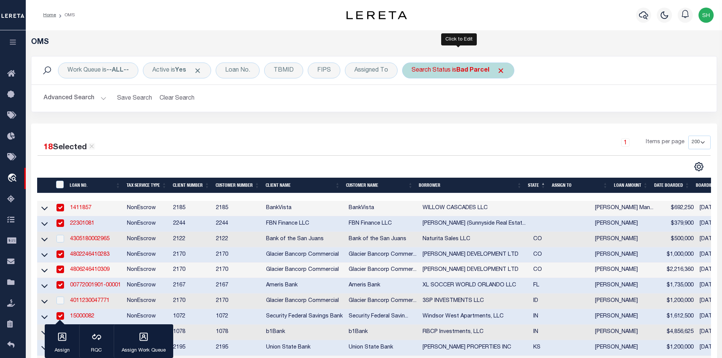
click at [414, 72] on div "Search Status is Bad Parcel" at bounding box center [458, 71] width 112 height 16
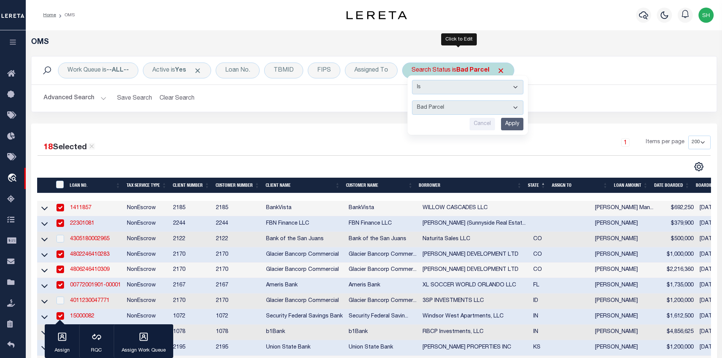
click at [517, 122] on input "Apply" at bounding box center [512, 124] width 22 height 13
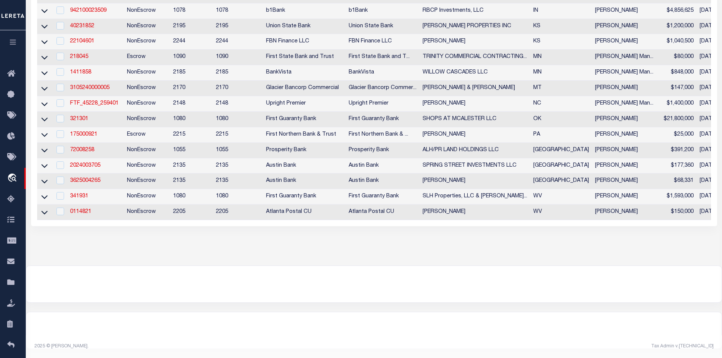
scroll to position [11, 0]
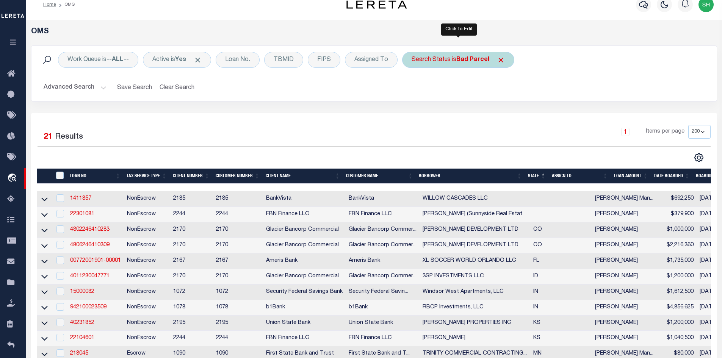
click at [424, 58] on div "Search Status is Bad Parcel" at bounding box center [458, 60] width 112 height 16
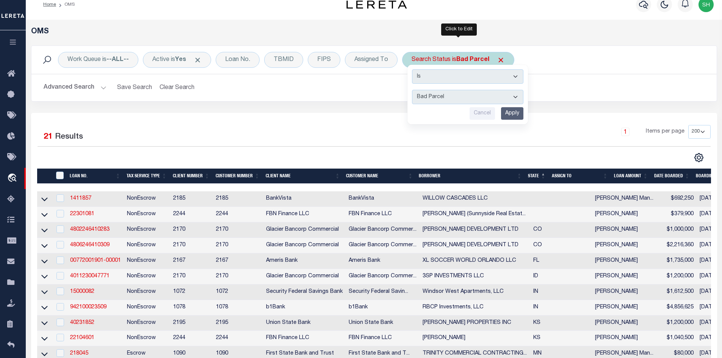
click at [427, 94] on select "Automated Search Bad Parcel Complete Duplicate Parcel High Dollar Reporting In …" at bounding box center [467, 97] width 111 height 14
click at [412, 90] on select "Automated Search Bad Parcel Complete Duplicate Parcel High Dollar Reporting In …" at bounding box center [467, 97] width 111 height 14
click at [518, 116] on input "Apply" at bounding box center [512, 113] width 22 height 13
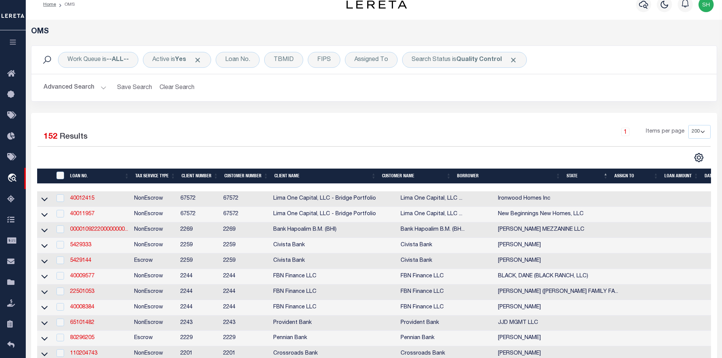
click at [334, 137] on div "1 Items per page 10 25 50 100 200" at bounding box center [459, 135] width 502 height 20
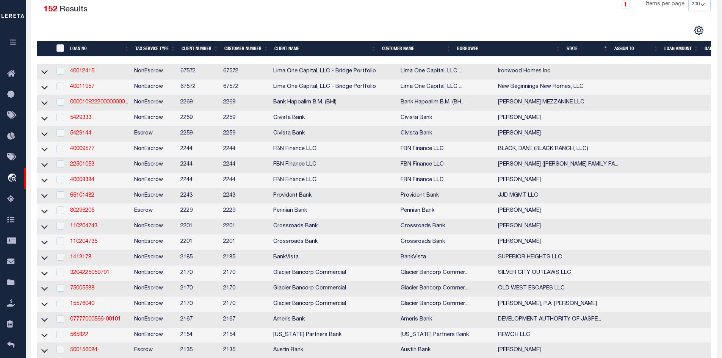
scroll to position [0, 0]
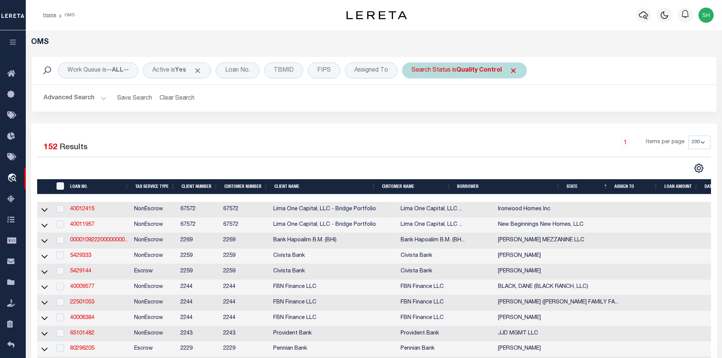
click at [454, 67] on div "Search Status is Quality Control" at bounding box center [464, 71] width 125 height 16
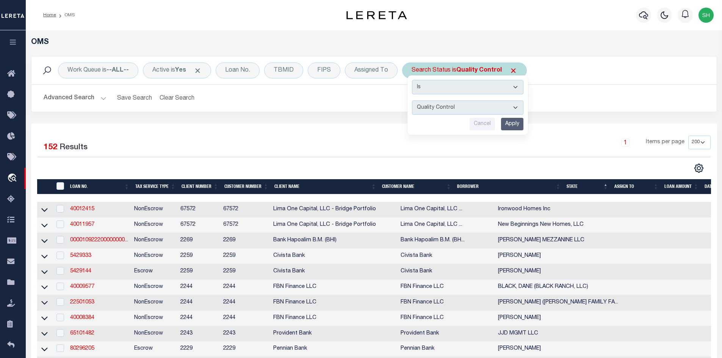
click at [450, 110] on select "Automated Search Bad Parcel Complete Duplicate Parcel High Dollar Reporting In …" at bounding box center [467, 107] width 111 height 14
click at [412, 100] on select "Automated Search Bad Parcel Complete Duplicate Parcel High Dollar Reporting In …" at bounding box center [467, 107] width 111 height 14
click at [510, 121] on input "Apply" at bounding box center [512, 124] width 22 height 13
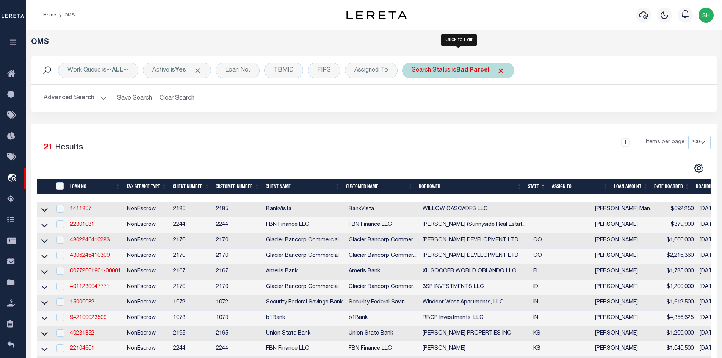
click at [438, 64] on div "Search Status is Bad Parcel" at bounding box center [458, 71] width 112 height 16
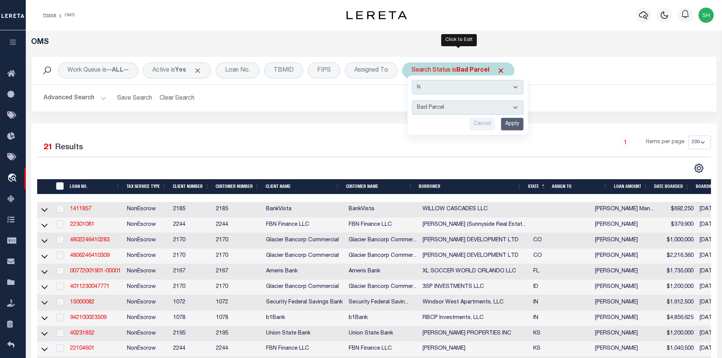
click at [448, 103] on select "Automated Search Bad Parcel Complete Duplicate Parcel High Dollar Reporting In …" at bounding box center [467, 107] width 111 height 14
click at [412, 100] on select "Automated Search Bad Parcel Complete Duplicate Parcel High Dollar Reporting In …" at bounding box center [467, 107] width 111 height 14
click at [518, 123] on input "Apply" at bounding box center [512, 124] width 22 height 13
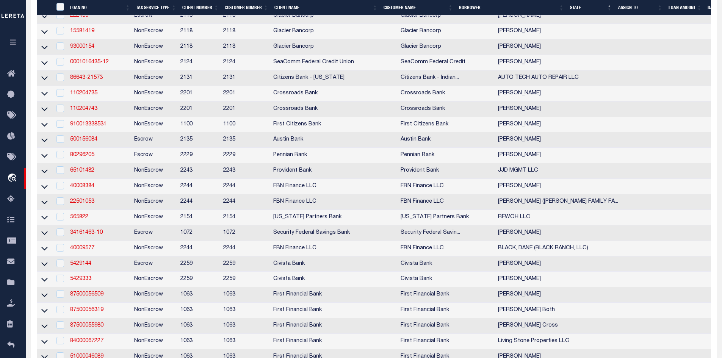
scroll to position [455, 0]
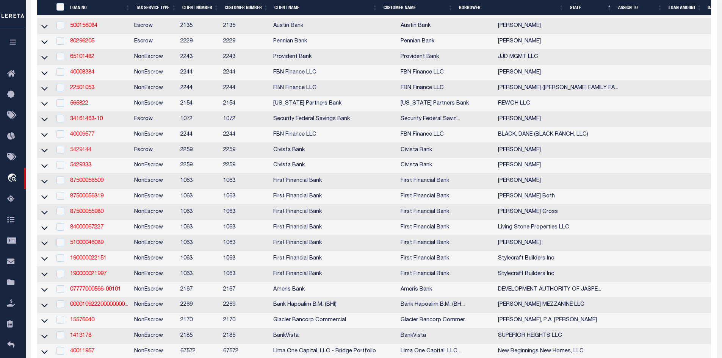
click at [72, 153] on link "5429144" at bounding box center [80, 149] width 21 height 5
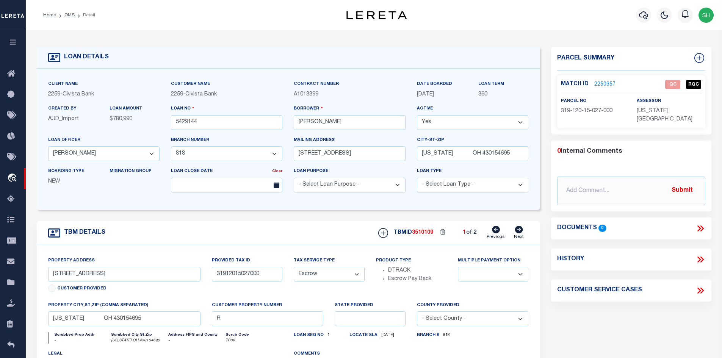
scroll to position [76, 0]
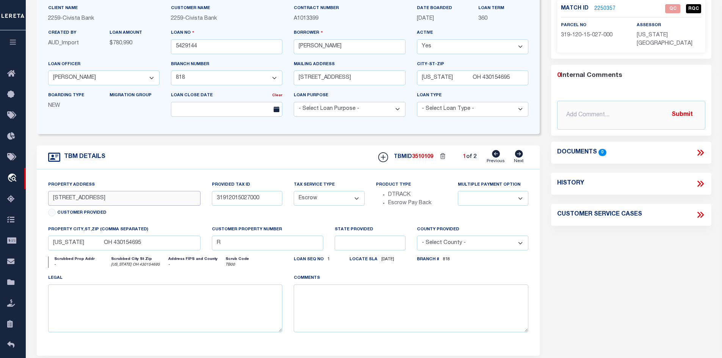
drag, startPoint x: 100, startPoint y: 200, endPoint x: 68, endPoint y: 198, distance: 32.6
click at [68, 198] on input "[STREET_ADDRESS]" at bounding box center [124, 198] width 153 height 15
drag, startPoint x: 617, startPoint y: 33, endPoint x: 561, endPoint y: 37, distance: 55.9
click at [561, 37] on p "319-120-15-027-000" at bounding box center [593, 35] width 64 height 8
copy span "319-120-15-027-000"
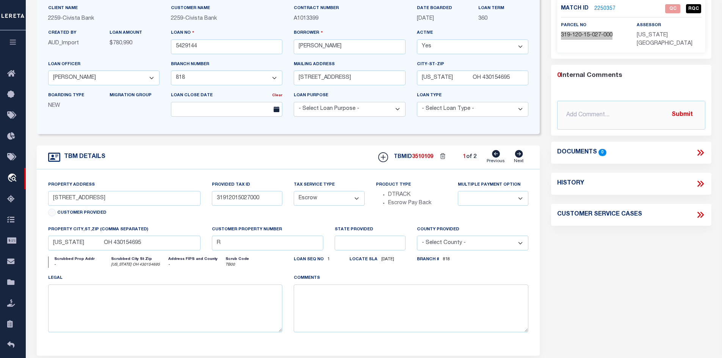
scroll to position [0, 0]
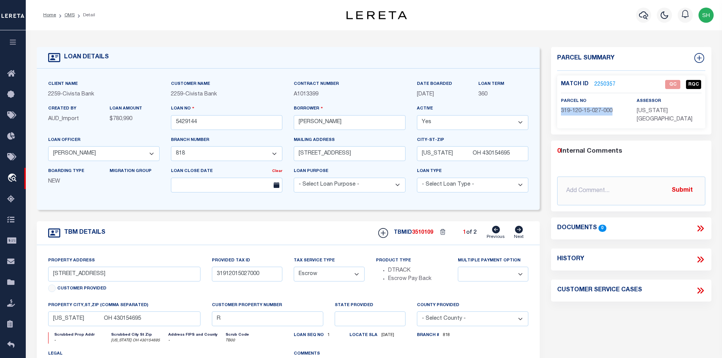
click at [603, 84] on link "2250357" at bounding box center [604, 85] width 21 height 8
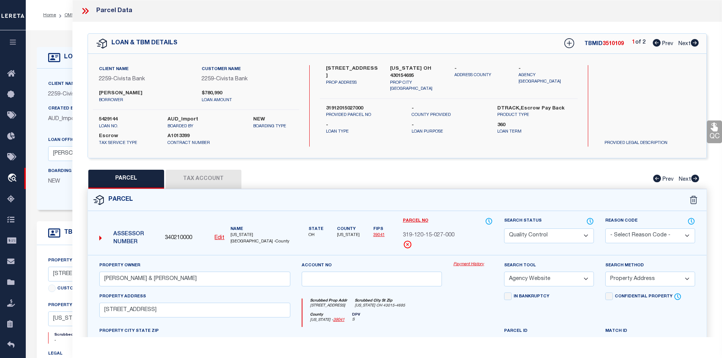
click at [554, 236] on select "Automated Search Bad Parcel Complete Duplicate Parcel High Dollar Reporting In …" at bounding box center [549, 236] width 90 height 15
click at [504, 229] on select "Automated Search Bad Parcel Complete Duplicate Parcel High Dollar Reporting In …" at bounding box center [549, 236] width 90 height 15
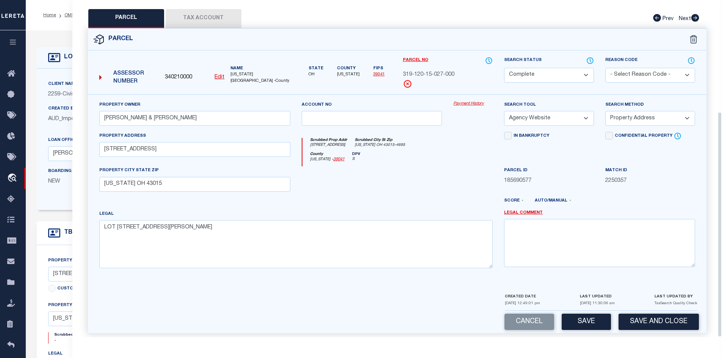
scroll to position [167, 0]
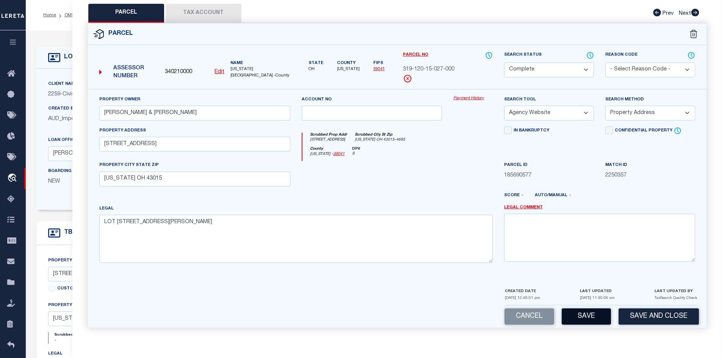
click at [586, 318] on button "Save" at bounding box center [586, 317] width 49 height 16
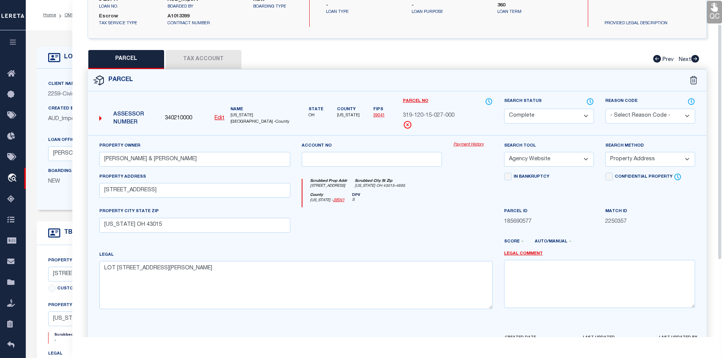
scroll to position [31, 0]
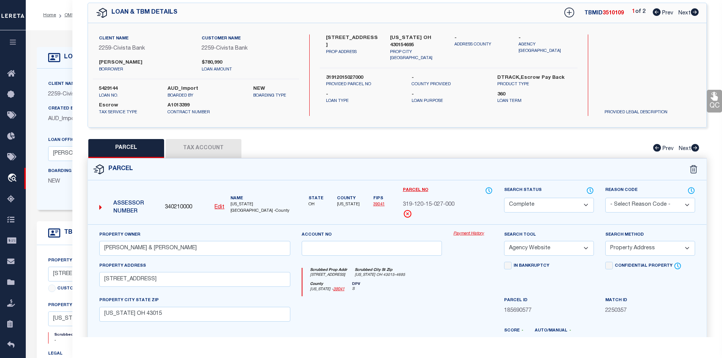
click at [198, 150] on button "Tax Account" at bounding box center [204, 148] width 76 height 19
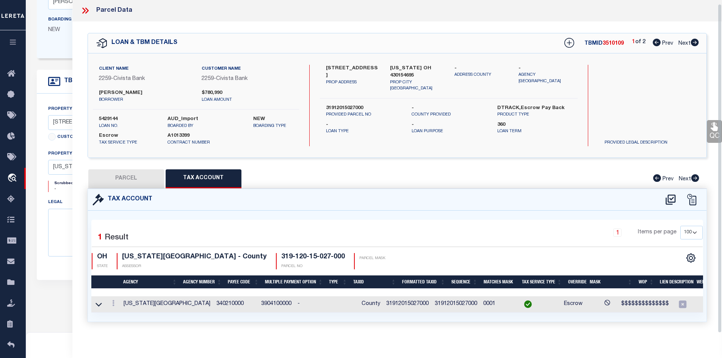
scroll to position [0, 0]
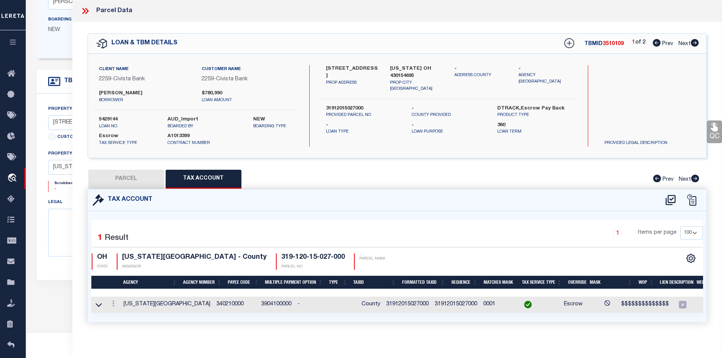
click at [85, 10] on icon at bounding box center [85, 11] width 10 height 10
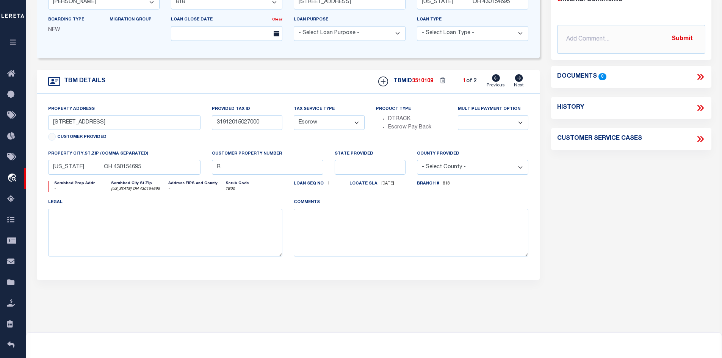
scroll to position [76, 0]
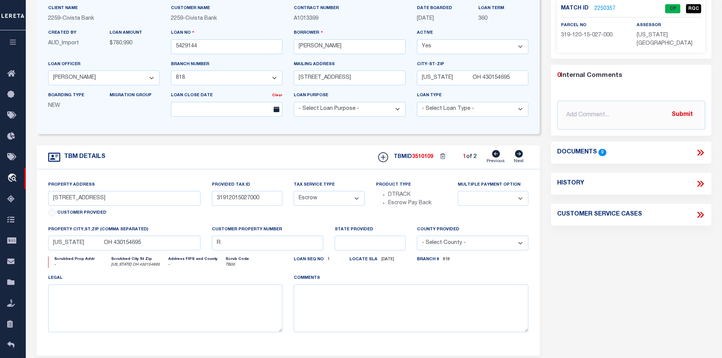
click at [518, 153] on icon at bounding box center [519, 154] width 8 height 8
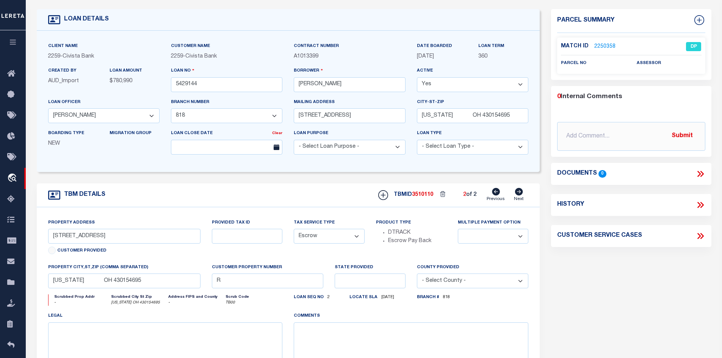
scroll to position [0, 0]
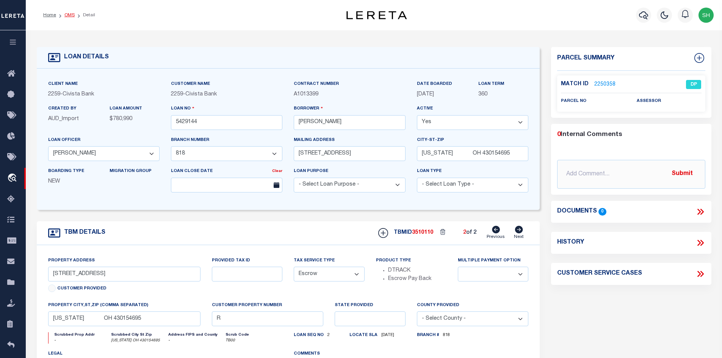
drag, startPoint x: 69, startPoint y: 11, endPoint x: 69, endPoint y: 17, distance: 5.7
click at [69, 13] on ol "Home OMS Detail" at bounding box center [69, 15] width 64 height 16
click at [69, 17] on link "OMS" at bounding box center [69, 15] width 10 height 5
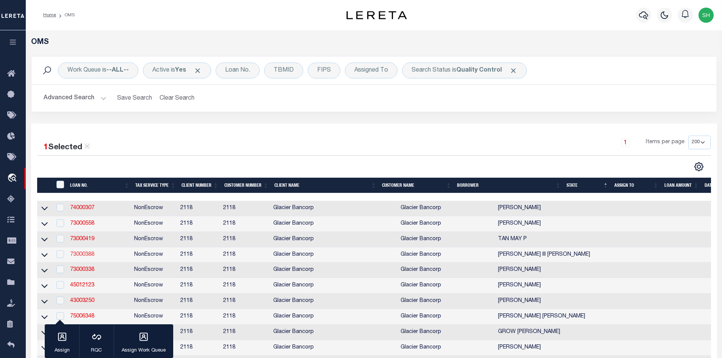
click at [83, 256] on link "73000388" at bounding box center [82, 254] width 24 height 5
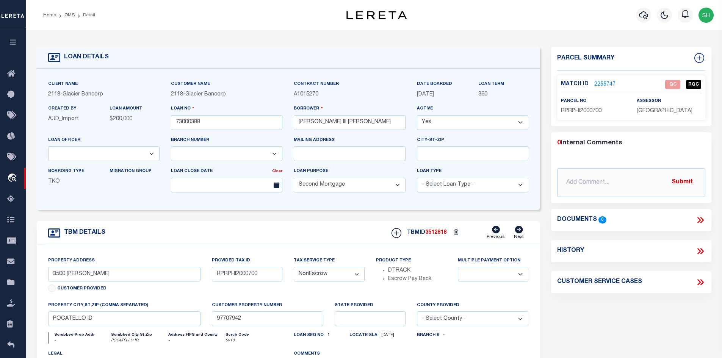
scroll to position [76, 0]
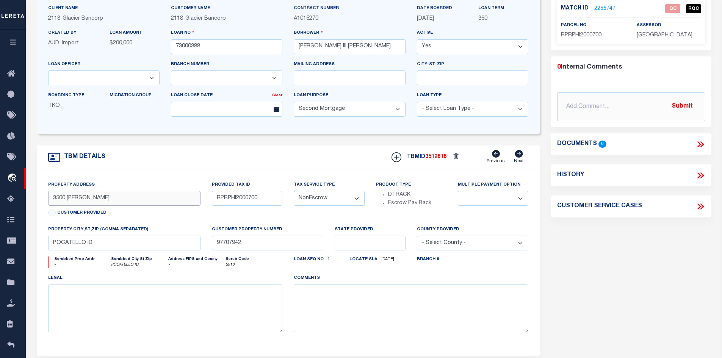
drag, startPoint x: 98, startPoint y: 199, endPoint x: 66, endPoint y: 199, distance: 31.5
click at [66, 199] on input "3500 [PERSON_NAME]" at bounding box center [124, 198] width 153 height 15
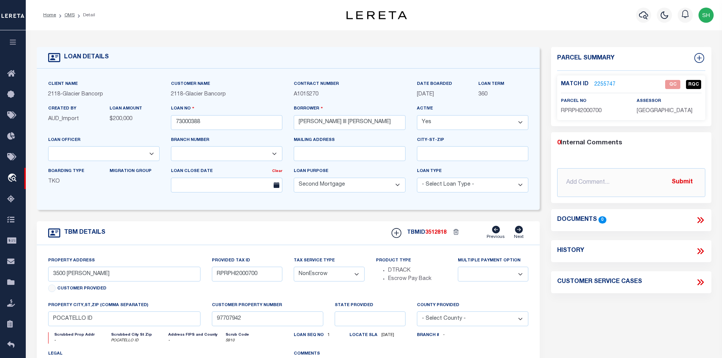
click at [608, 82] on link "2255747" at bounding box center [604, 85] width 21 height 8
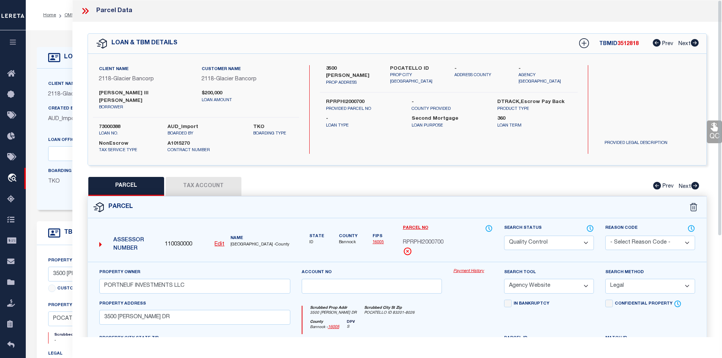
click at [85, 6] on icon at bounding box center [85, 11] width 10 height 10
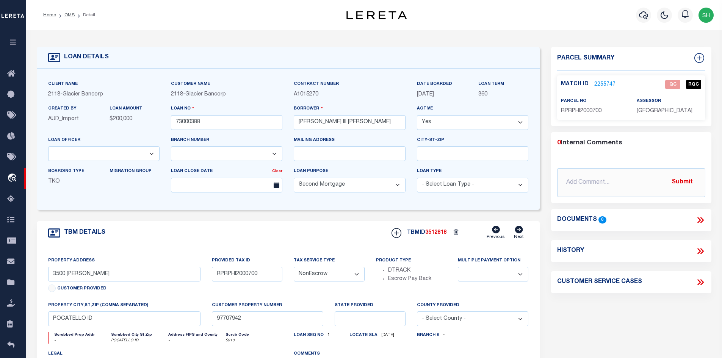
click at [603, 84] on link "2255747" at bounding box center [604, 85] width 21 height 8
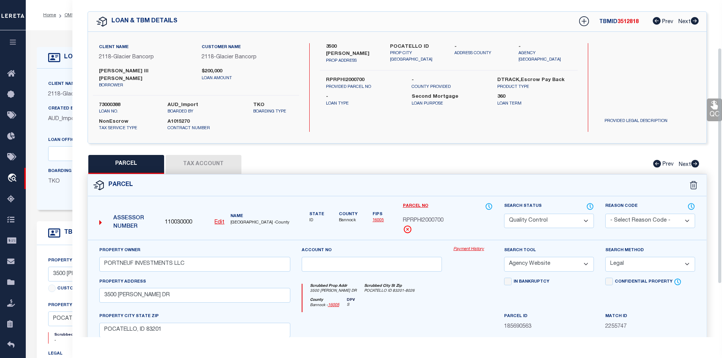
scroll to position [76, 0]
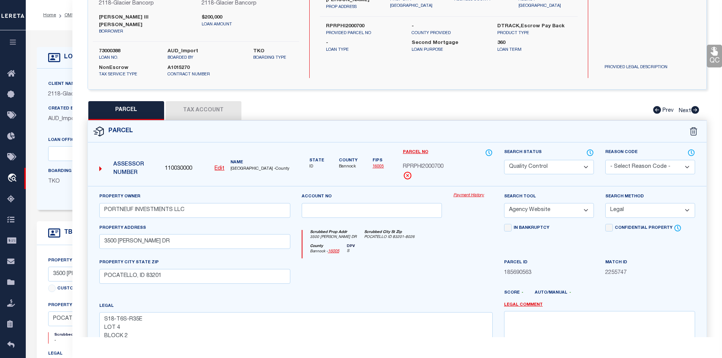
click at [529, 160] on select "Automated Search Bad Parcel Complete Duplicate Parcel High Dollar Reporting In …" at bounding box center [549, 167] width 90 height 15
click at [504, 160] on select "Automated Search Bad Parcel Complete Duplicate Parcel High Dollar Reporting In …" at bounding box center [549, 167] width 90 height 15
click at [477, 230] on div "Scrubbed Prop Addr 3500 [PERSON_NAME] DR [GEOGRAPHIC_DATA] POCATELLO ID 83201-8…" at bounding box center [397, 237] width 190 height 14
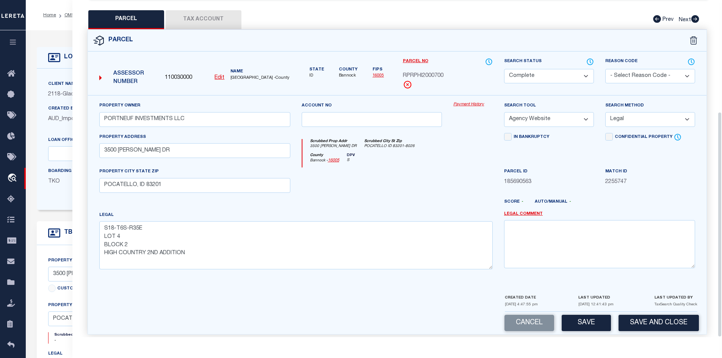
scroll to position [190, 0]
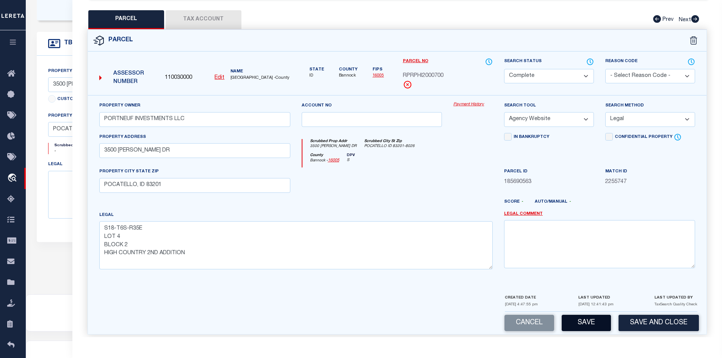
click at [604, 322] on button "Save" at bounding box center [586, 323] width 49 height 16
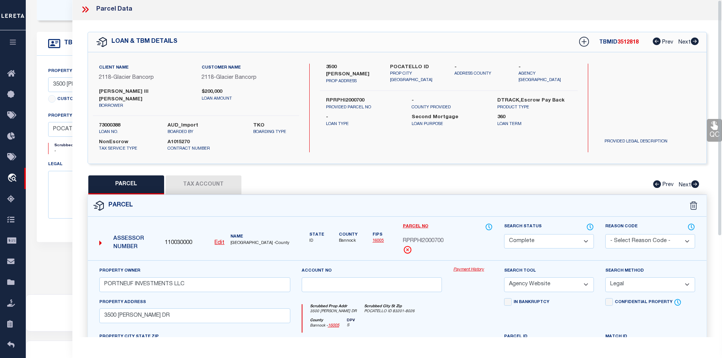
scroll to position [0, 0]
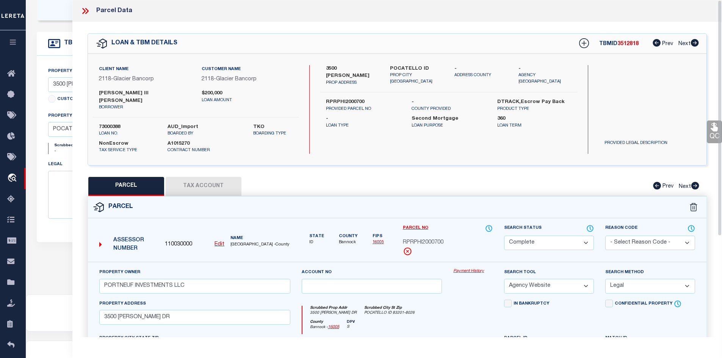
click at [88, 9] on icon at bounding box center [85, 11] width 10 height 10
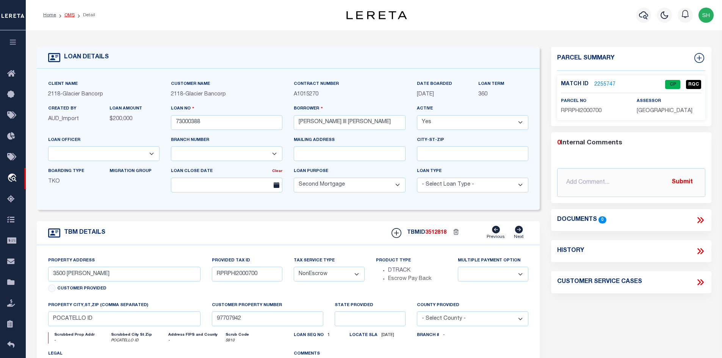
click at [67, 17] on link "OMS" at bounding box center [69, 15] width 10 height 5
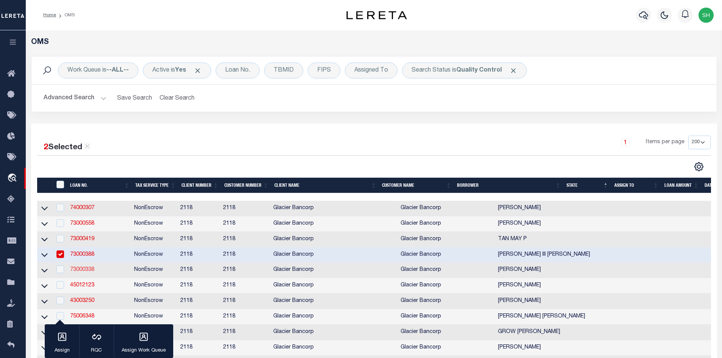
click at [90, 271] on link "73000338" at bounding box center [82, 269] width 24 height 5
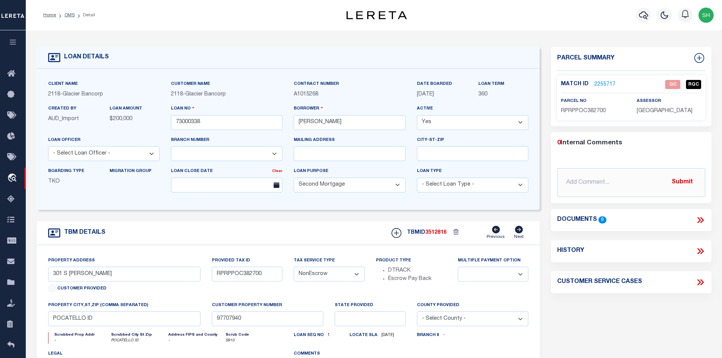
click at [600, 82] on link "2255717" at bounding box center [604, 85] width 21 height 8
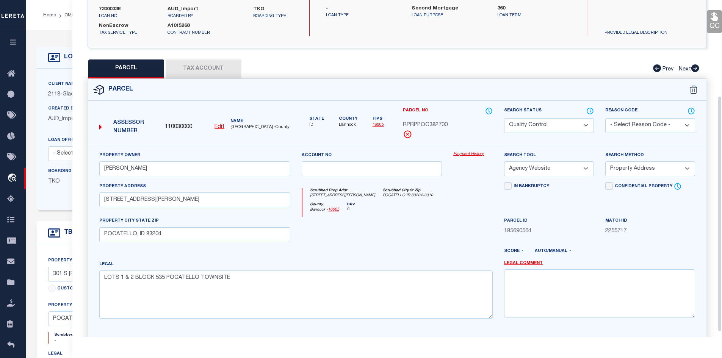
scroll to position [144, 0]
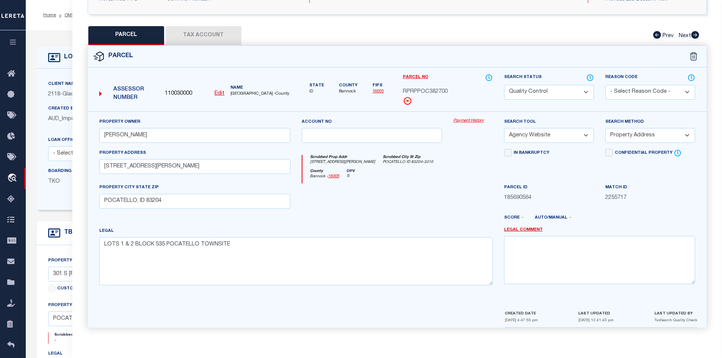
click at [540, 89] on select "Automated Search Bad Parcel Complete Duplicate Parcel High Dollar Reporting In …" at bounding box center [549, 92] width 90 height 15
click at [504, 85] on select "Automated Search Bad Parcel Complete Duplicate Parcel High Dollar Reporting In …" at bounding box center [549, 92] width 90 height 15
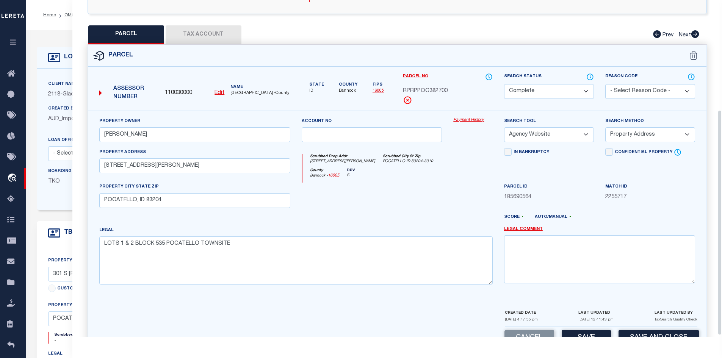
scroll to position [167, 0]
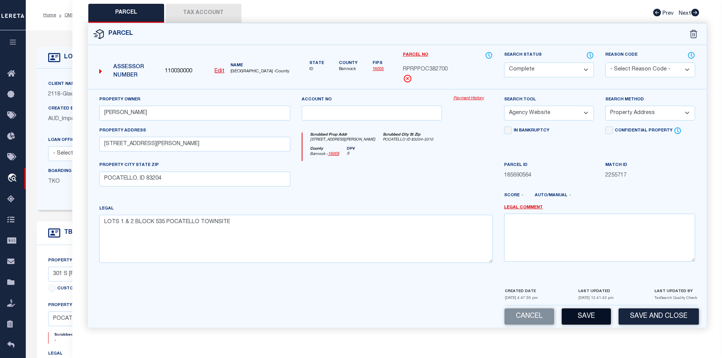
click at [571, 313] on button "Save" at bounding box center [586, 317] width 49 height 16
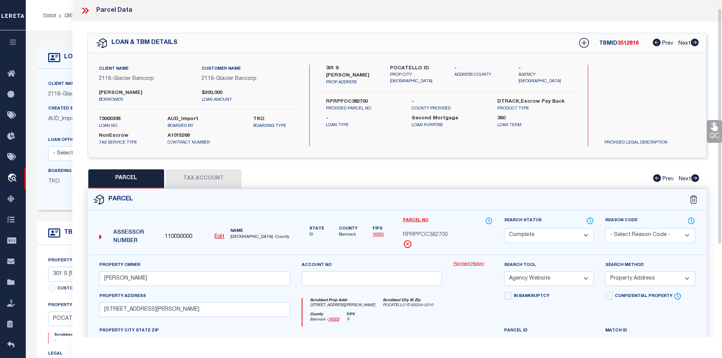
scroll to position [0, 0]
click at [84, 8] on icon at bounding box center [85, 11] width 10 height 10
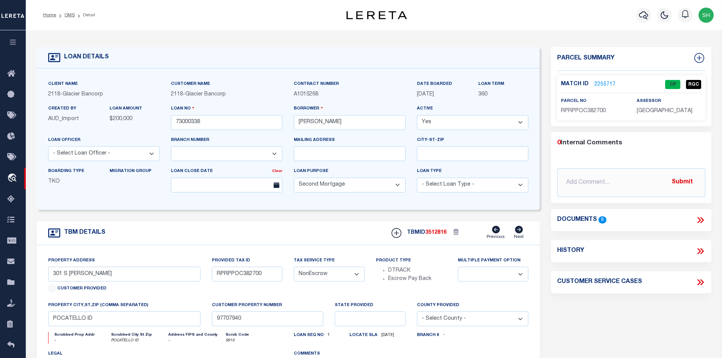
click at [597, 81] on link "2255717" at bounding box center [604, 85] width 21 height 8
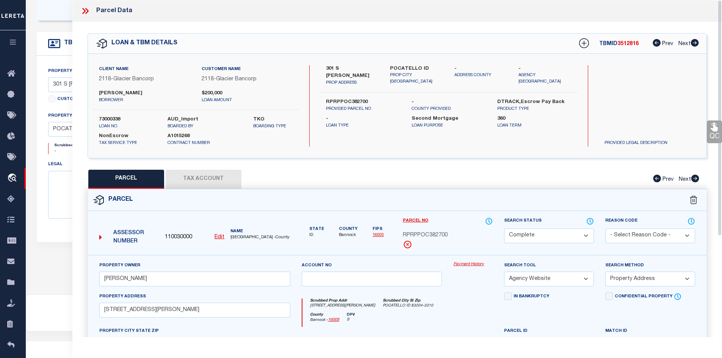
scroll to position [114, 0]
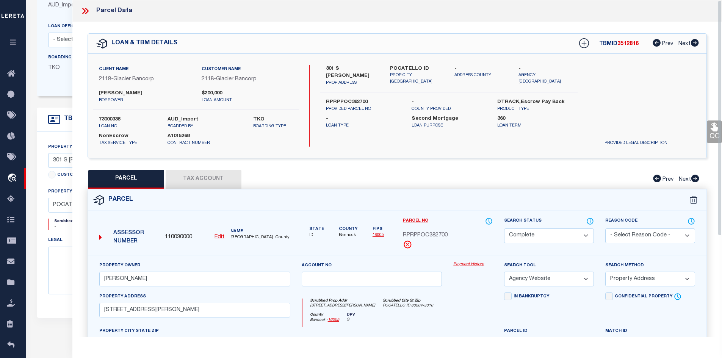
click at [88, 11] on icon at bounding box center [86, 11] width 3 height 6
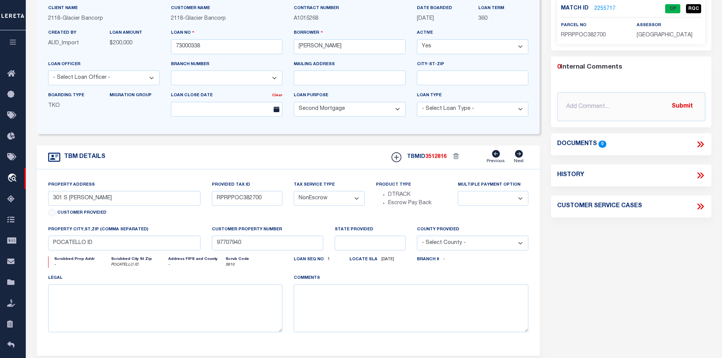
scroll to position [0, 0]
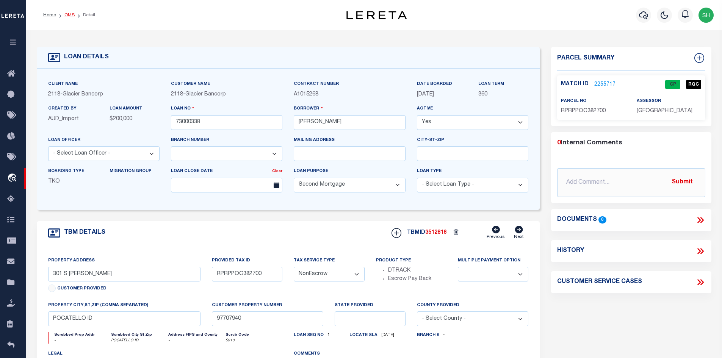
click at [66, 17] on link "OMS" at bounding box center [69, 15] width 10 height 5
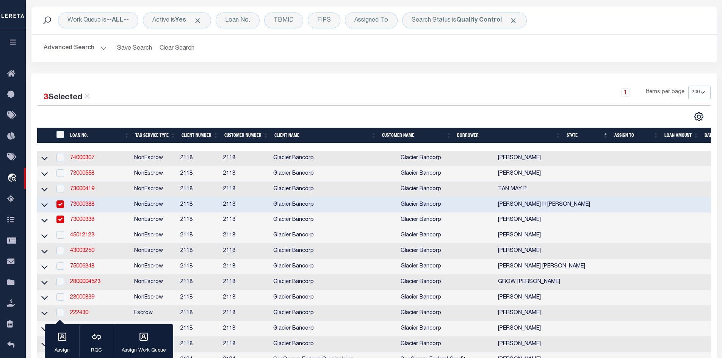
scroll to position [152, 0]
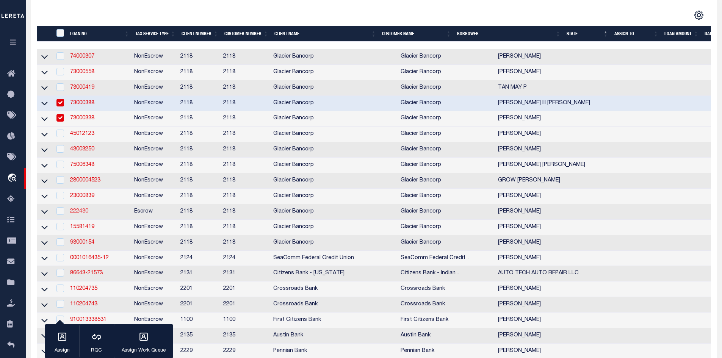
click at [84, 214] on link "222430" at bounding box center [79, 211] width 18 height 5
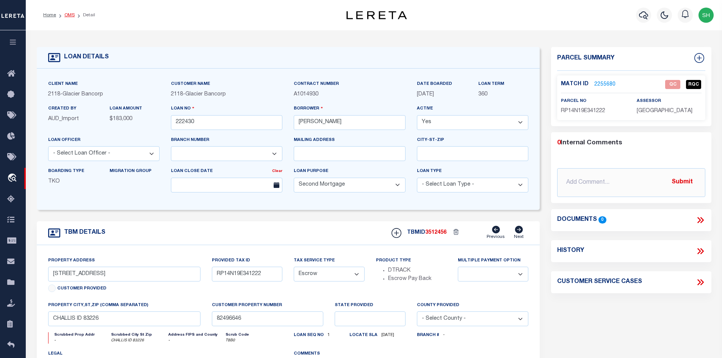
click at [70, 15] on link "OMS" at bounding box center [69, 15] width 10 height 5
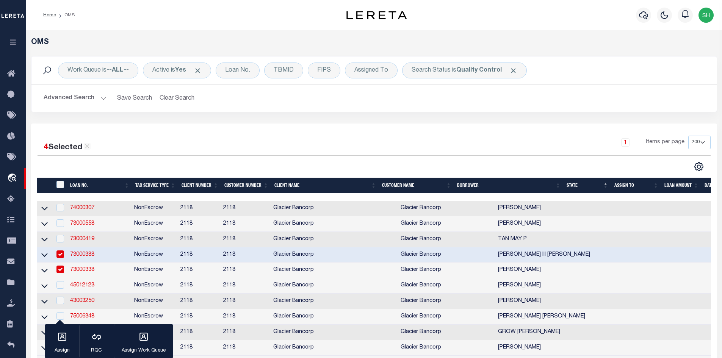
scroll to position [152, 0]
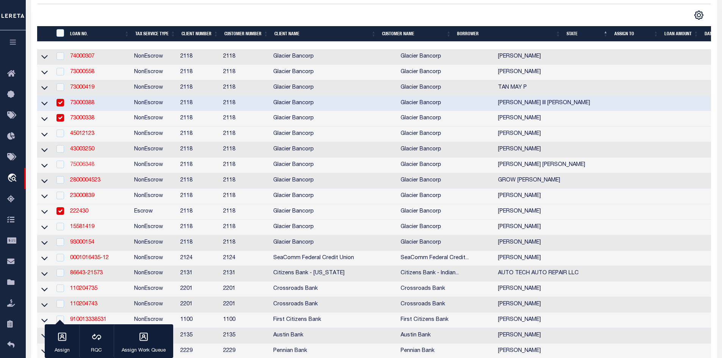
click at [81, 167] on link "75006348" at bounding box center [82, 164] width 24 height 5
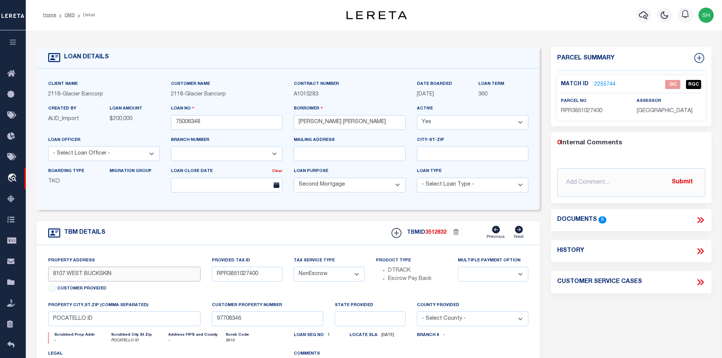
drag, startPoint x: 113, startPoint y: 276, endPoint x: 84, endPoint y: 275, distance: 28.8
click at [84, 275] on input "8107 WEST BUCKSKIN" at bounding box center [124, 274] width 153 height 15
click at [610, 88] on div "Match ID 2255744 QC RQC" at bounding box center [631, 86] width 141 height 13
click at [601, 82] on link "2255744" at bounding box center [604, 85] width 21 height 8
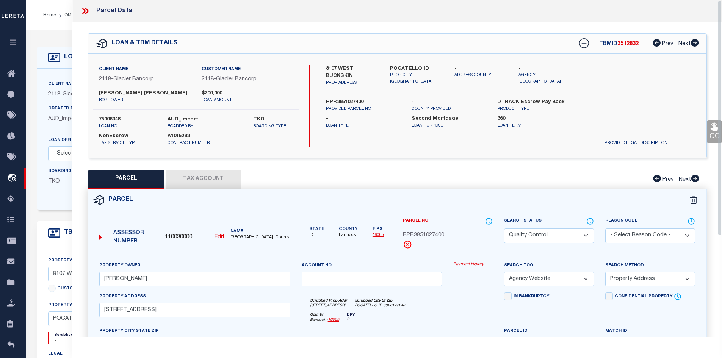
click at [525, 236] on select "Automated Search Bad Parcel Complete Duplicate Parcel High Dollar Reporting In …" at bounding box center [549, 236] width 90 height 15
click at [504, 229] on select "Automated Search Bad Parcel Complete Duplicate Parcel High Dollar Reporting In …" at bounding box center [549, 236] width 90 height 15
click at [479, 155] on div "Client Name 2118 - Glacier Bancorp Customer Name 2118 - Glacier Bancorp [PERSON…" at bounding box center [397, 106] width 619 height 104
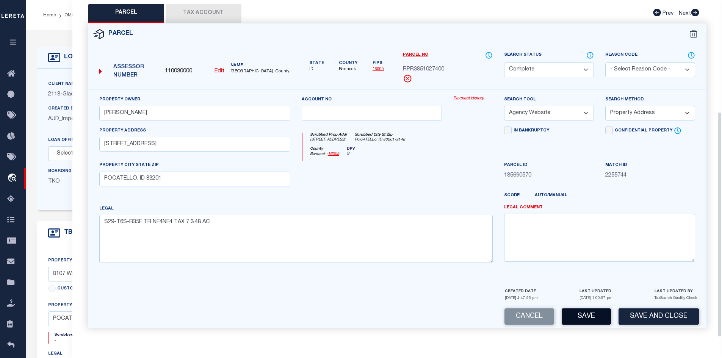
scroll to position [167, 0]
click at [588, 309] on button "Save" at bounding box center [586, 317] width 49 height 16
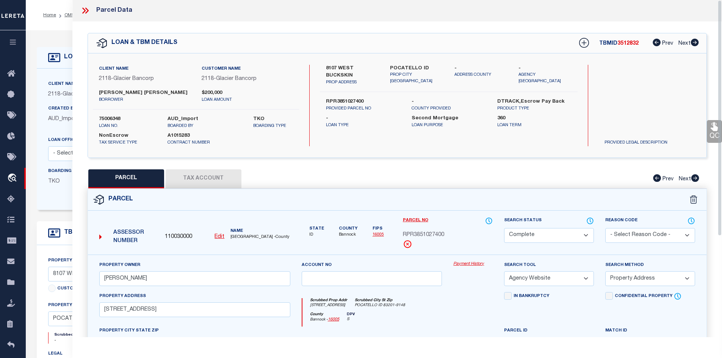
scroll to position [0, 0]
click at [199, 183] on button "Tax Account" at bounding box center [204, 179] width 76 height 19
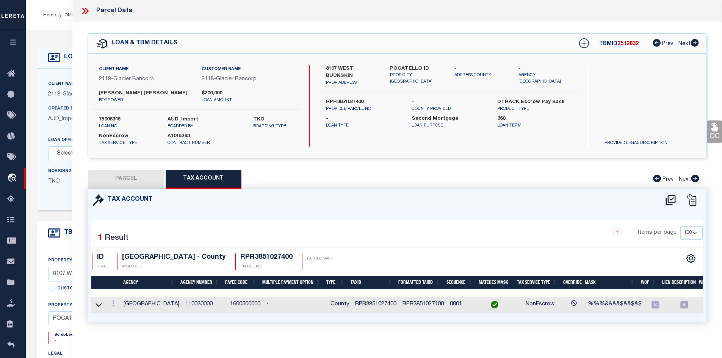
click at [85, 11] on icon at bounding box center [83, 11] width 3 height 6
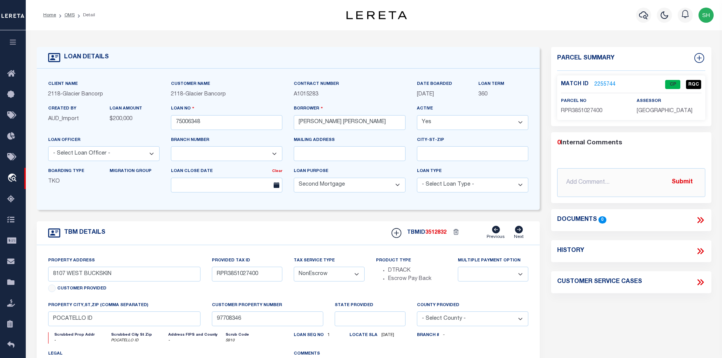
click at [286, 55] on div "LOAN DETAILS" at bounding box center [288, 58] width 503 height 22
click at [68, 17] on link "OMS" at bounding box center [69, 15] width 10 height 5
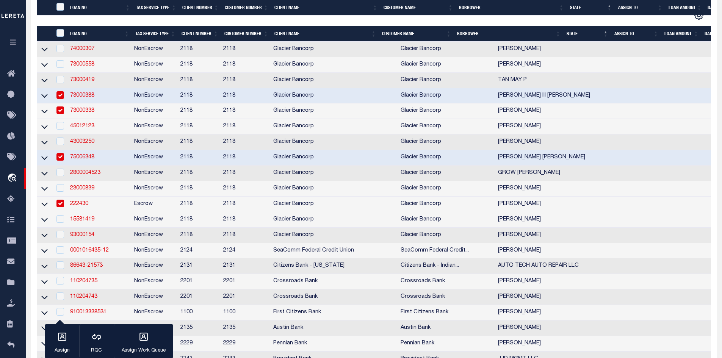
scroll to position [227, 0]
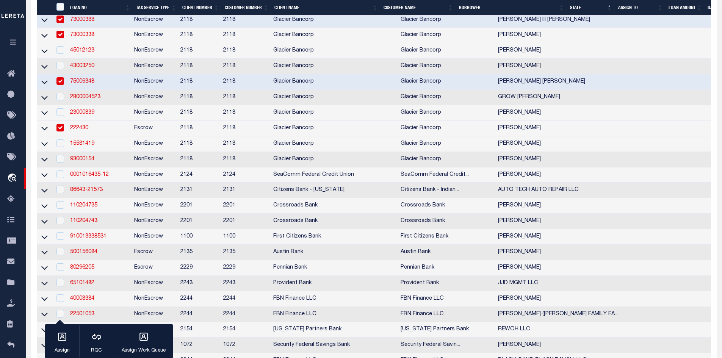
click at [86, 207] on td "110204735" at bounding box center [99, 206] width 64 height 16
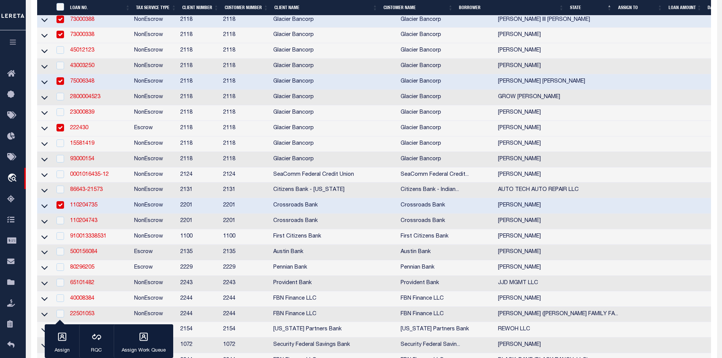
click at [86, 208] on link "110204735" at bounding box center [83, 205] width 27 height 5
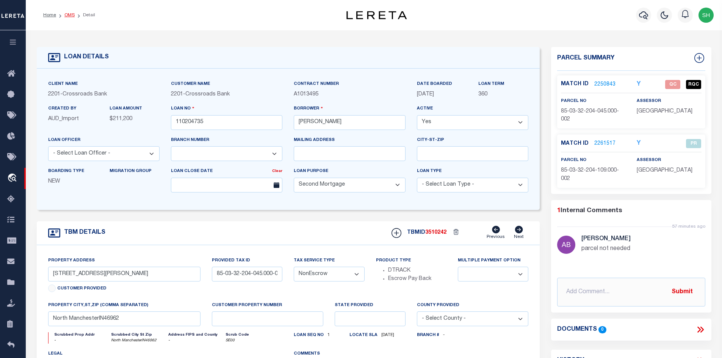
click at [69, 16] on link "OMS" at bounding box center [69, 15] width 10 height 5
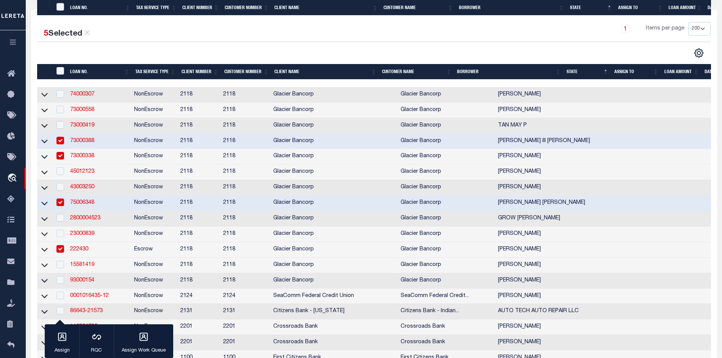
scroll to position [227, 0]
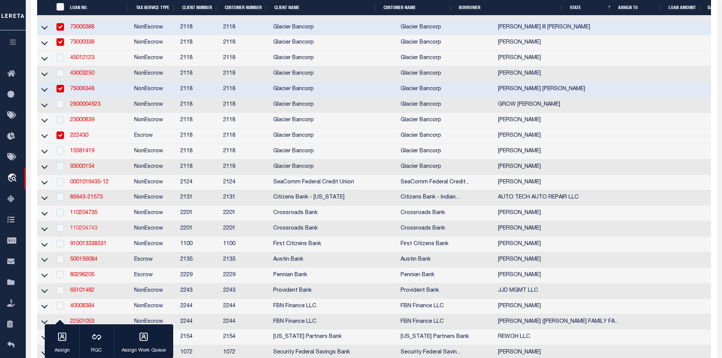
click at [93, 231] on link "110204743" at bounding box center [83, 228] width 27 height 5
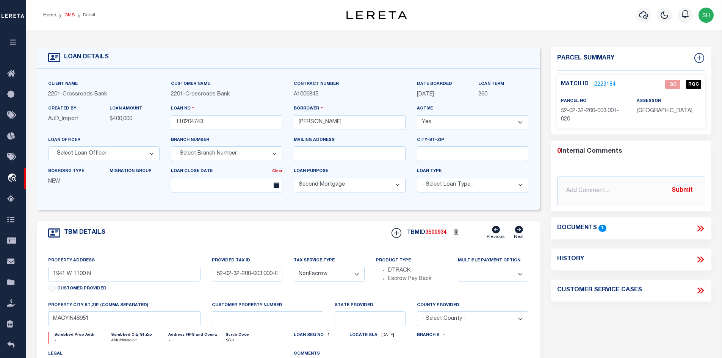
click at [72, 14] on link "OMS" at bounding box center [69, 15] width 10 height 5
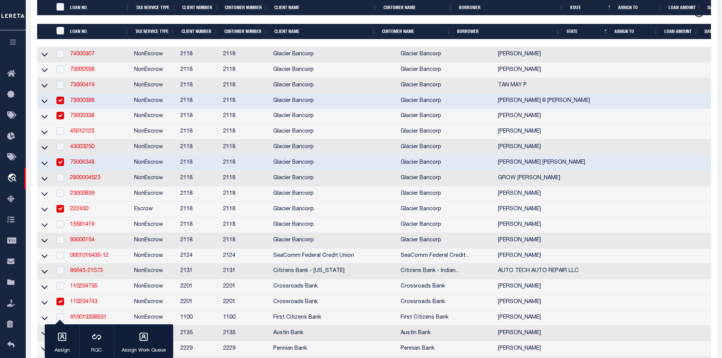
scroll to position [265, 0]
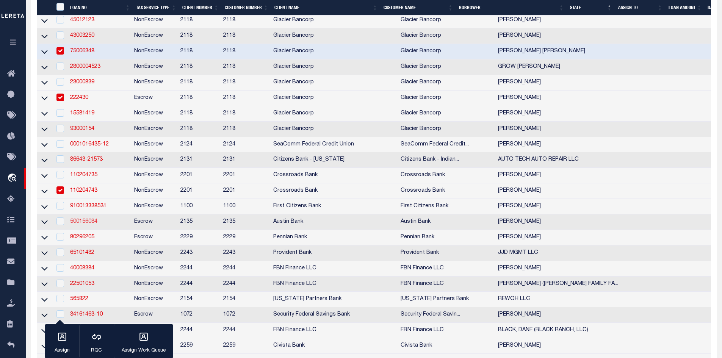
click at [80, 224] on link "500156084" at bounding box center [83, 221] width 27 height 5
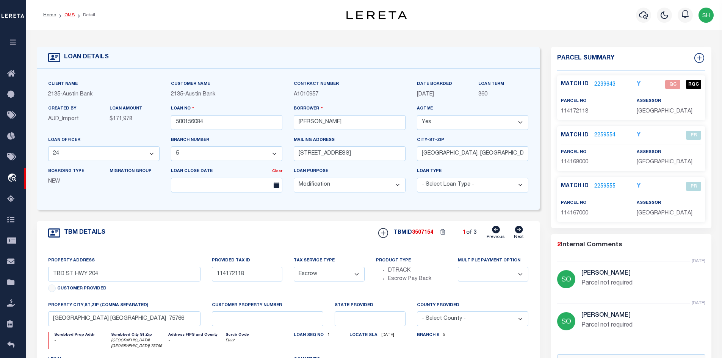
click at [66, 15] on link "OMS" at bounding box center [69, 15] width 10 height 5
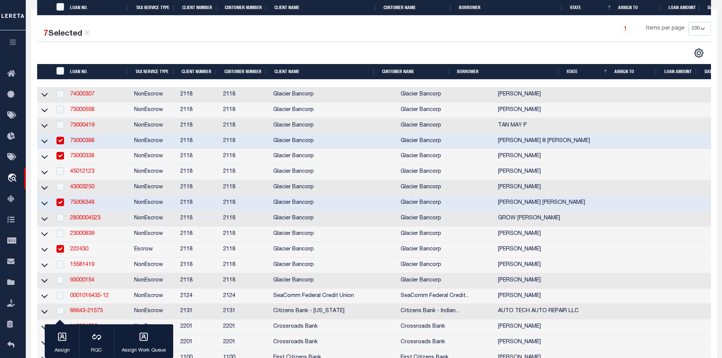
scroll to position [265, 0]
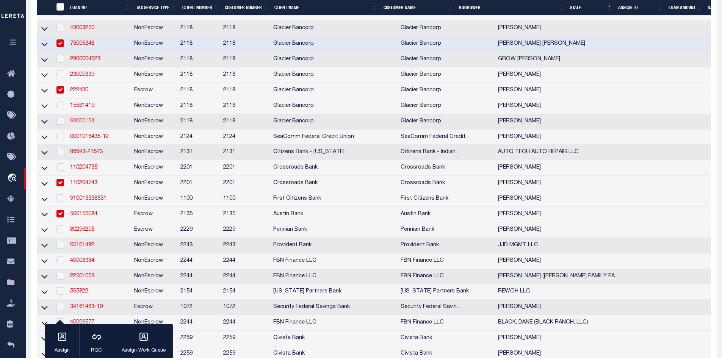
click at [86, 124] on link "93000154" at bounding box center [82, 121] width 24 height 5
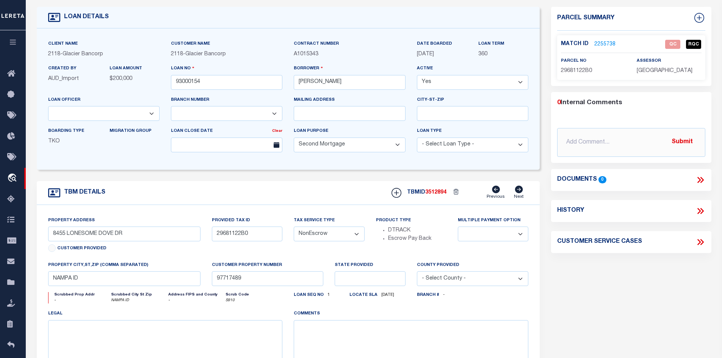
scroll to position [76, 0]
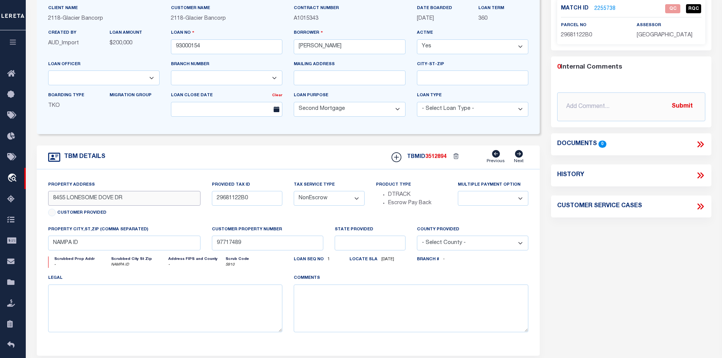
drag, startPoint x: 133, startPoint y: 202, endPoint x: 34, endPoint y: 201, distance: 98.6
click at [34, 201] on div "TBM DETAILS TBMID 3512894" at bounding box center [288, 251] width 515 height 210
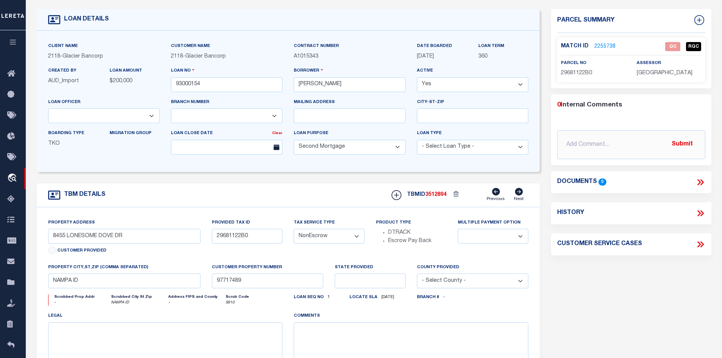
click at [602, 47] on link "2255738" at bounding box center [604, 47] width 21 height 8
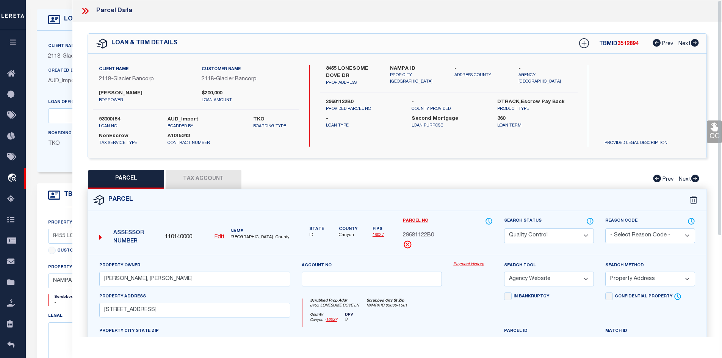
click at [199, 182] on button "Tax Account" at bounding box center [204, 179] width 76 height 19
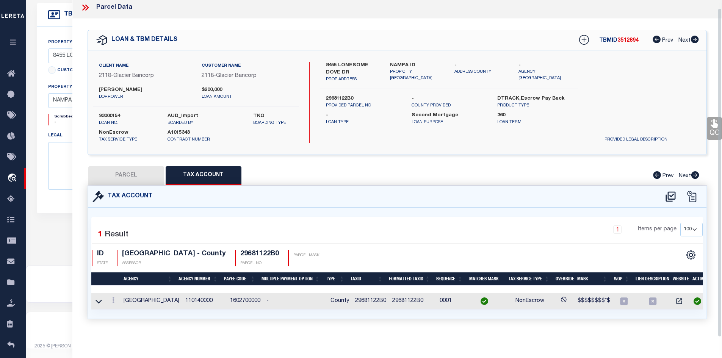
scroll to position [8, 0]
click at [99, 298] on icon at bounding box center [99, 302] width 6 height 8
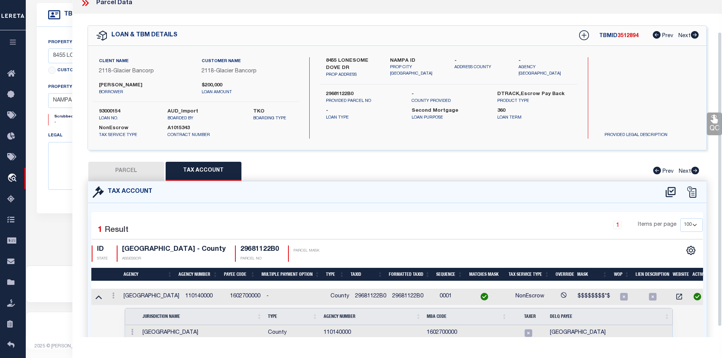
scroll to position [49, 0]
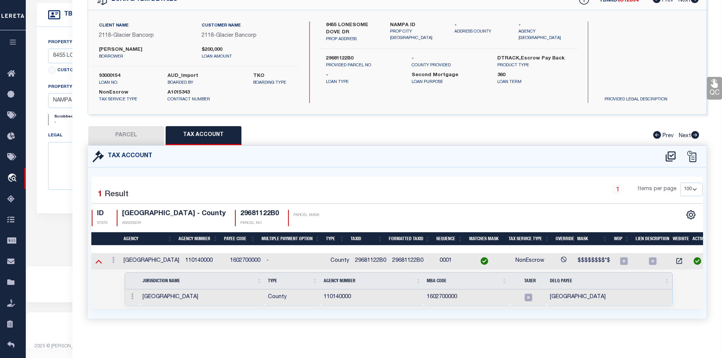
click at [96, 257] on icon at bounding box center [99, 261] width 6 height 8
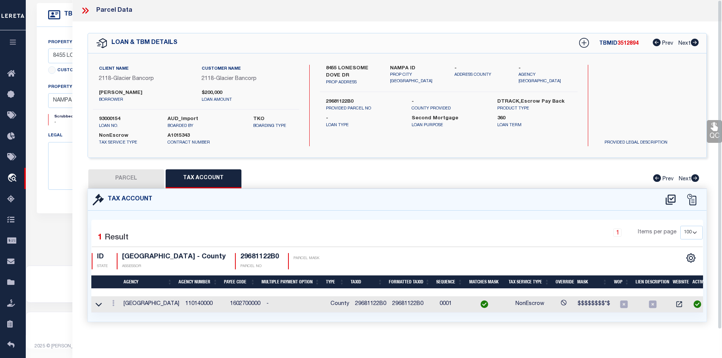
scroll to position [0, 0]
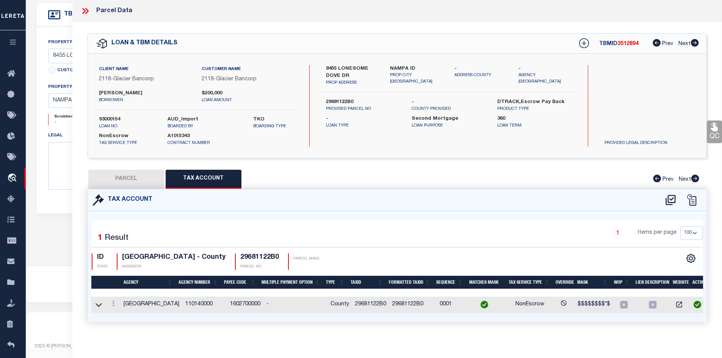
click at [138, 177] on button "PARCEL" at bounding box center [126, 179] width 76 height 19
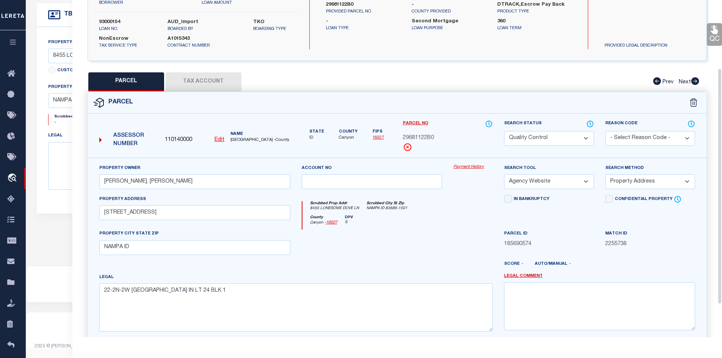
scroll to position [144, 0]
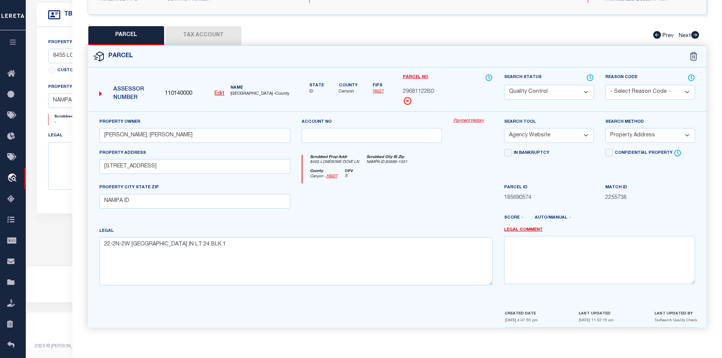
click at [537, 91] on select "Automated Search Bad Parcel Complete Duplicate Parcel High Dollar Reporting In …" at bounding box center [549, 92] width 90 height 15
click at [504, 85] on select "Automated Search Bad Parcel Complete Duplicate Parcel High Dollar Reporting In …" at bounding box center [549, 92] width 90 height 15
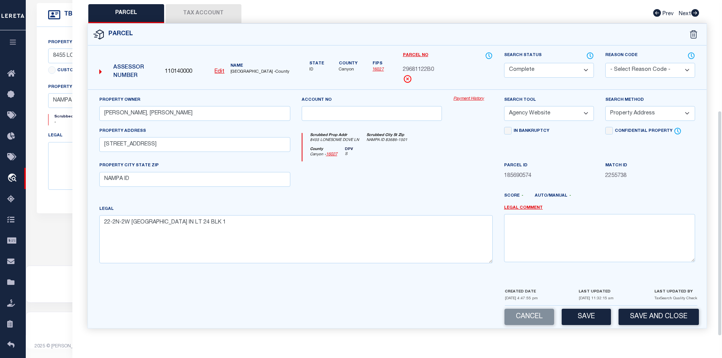
scroll to position [167, 0]
click at [586, 319] on button "Save" at bounding box center [586, 317] width 49 height 16
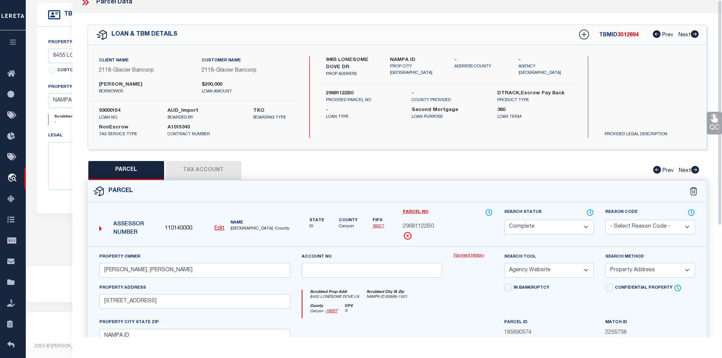
scroll to position [0, 0]
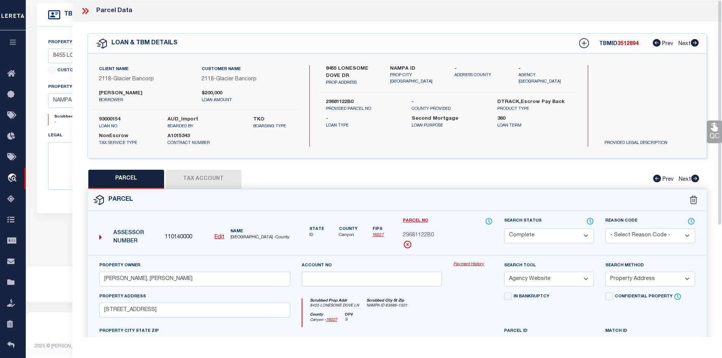
click at [83, 9] on icon at bounding box center [83, 11] width 3 height 6
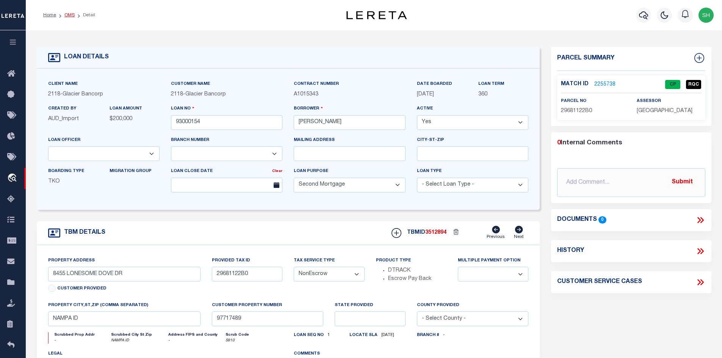
click at [68, 14] on link "OMS" at bounding box center [69, 15] width 10 height 5
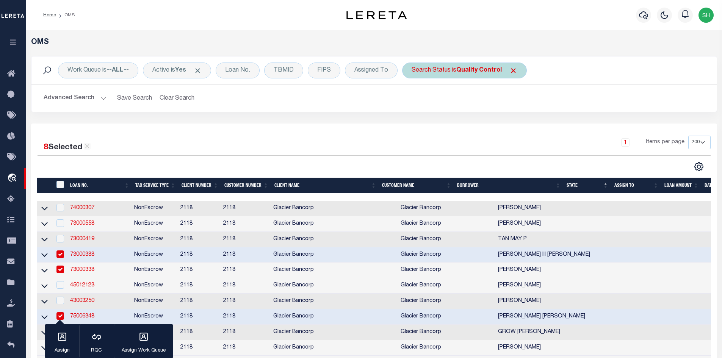
click at [465, 63] on div "Search Status is Quality Control" at bounding box center [464, 71] width 125 height 16
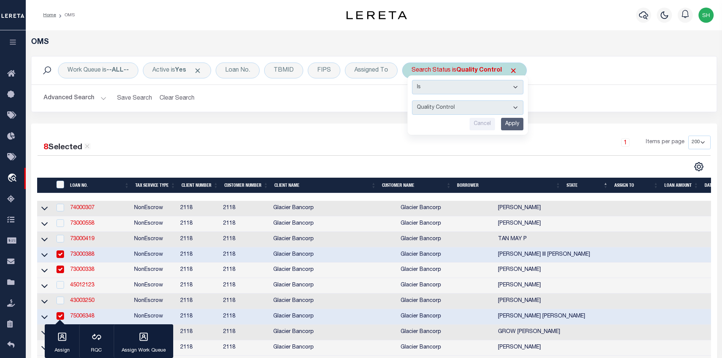
click at [456, 109] on select "Automated Search Bad Parcel Complete Duplicate Parcel High Dollar Reporting In …" at bounding box center [467, 107] width 111 height 14
click at [412, 100] on select "Automated Search Bad Parcel Complete Duplicate Parcel High Dollar Reporting In …" at bounding box center [467, 107] width 111 height 14
click at [514, 126] on input "Apply" at bounding box center [512, 124] width 22 height 13
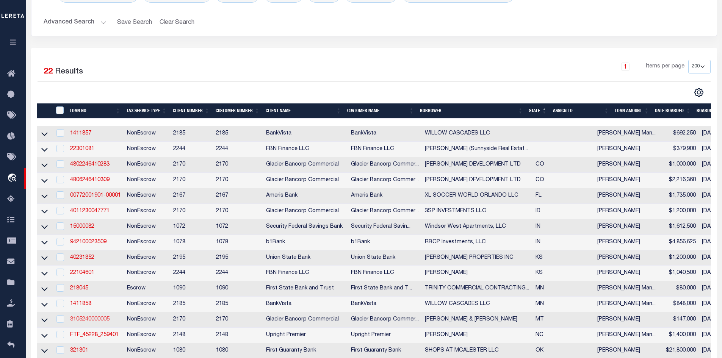
scroll to position [152, 0]
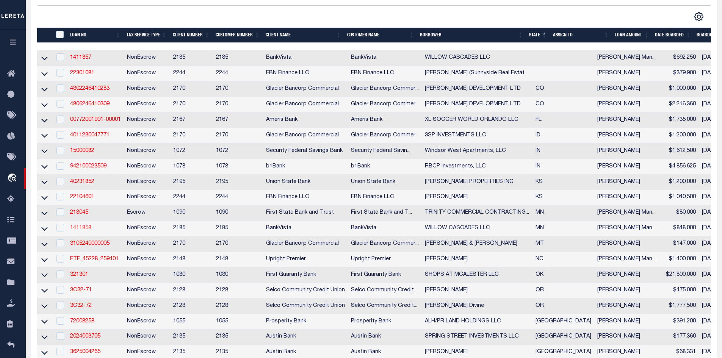
click at [88, 231] on link "1411858" at bounding box center [80, 228] width 21 height 5
